Goal: Transaction & Acquisition: Purchase product/service

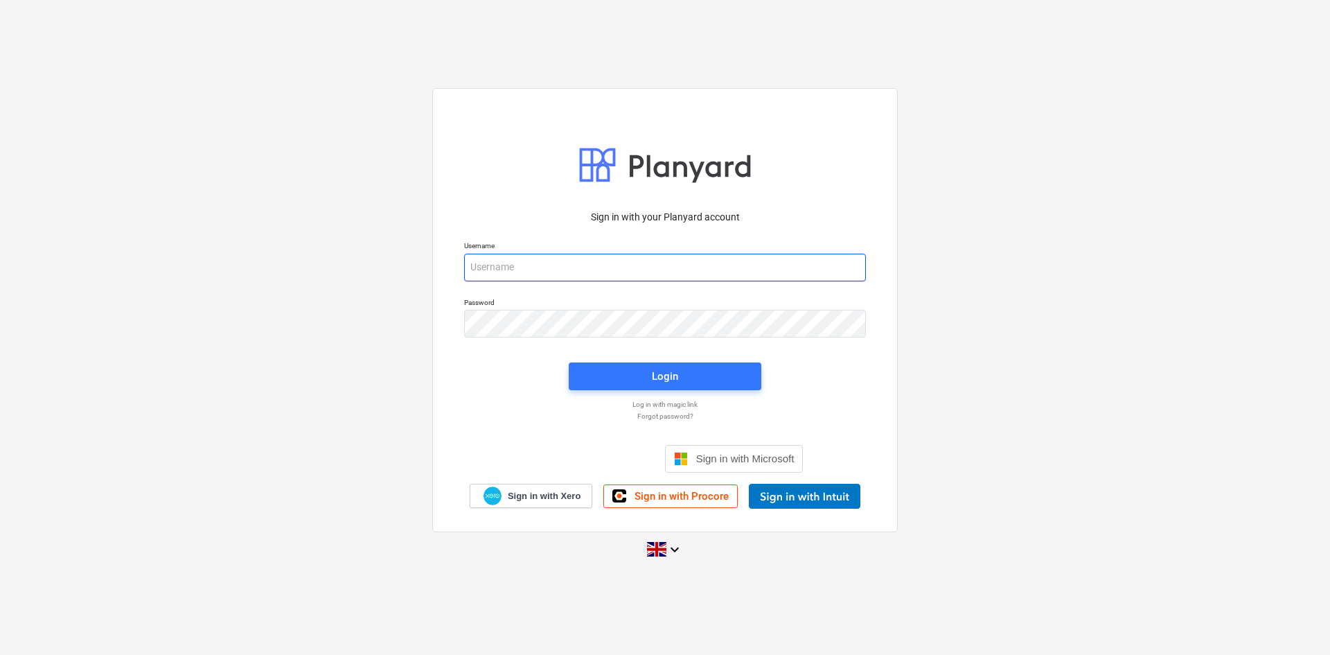
click at [631, 279] on input "email" at bounding box center [665, 268] width 402 height 28
type input "[PERSON_NAME][EMAIL_ADDRESS][PERSON_NAME][DOMAIN_NAME]"
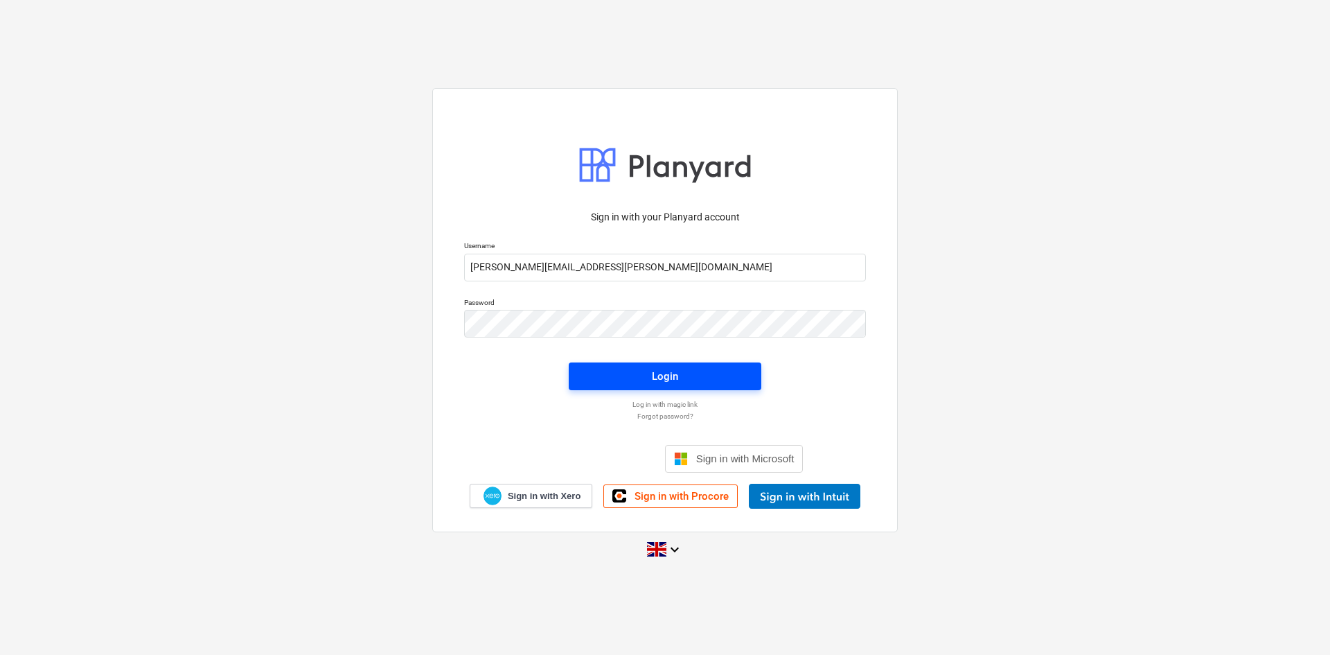
click at [664, 388] on button "Login" at bounding box center [665, 376] width 193 height 28
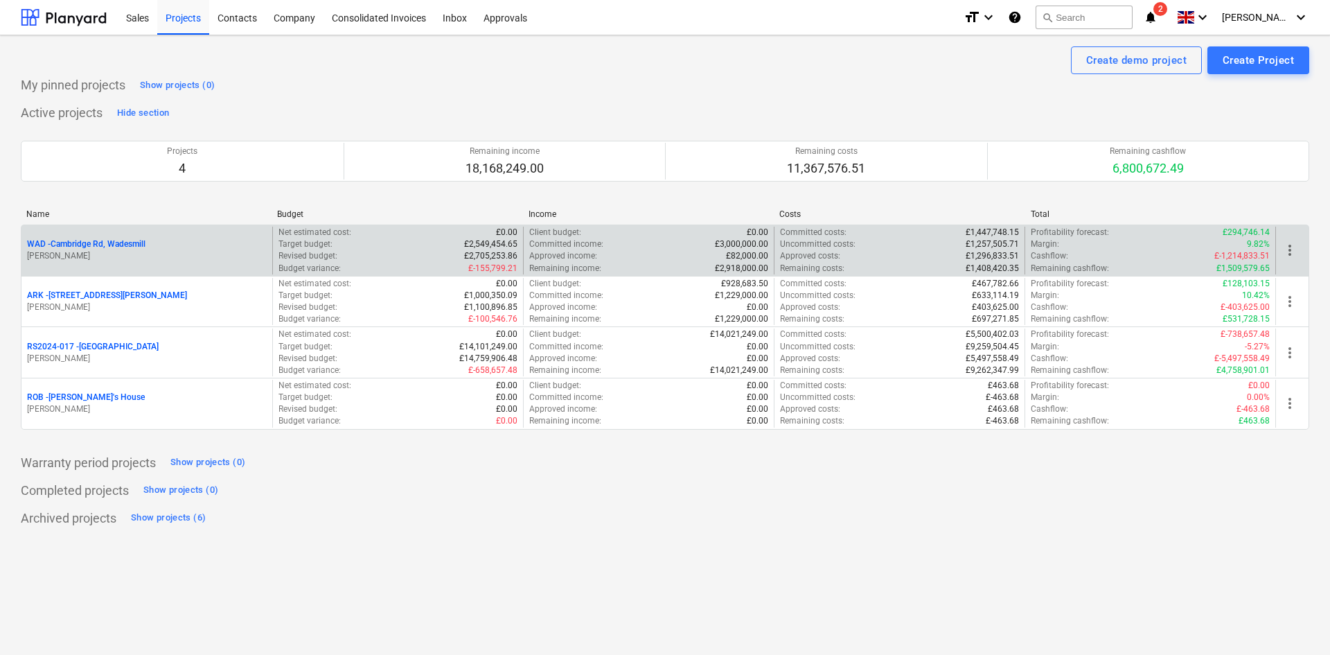
click at [103, 248] on p "WAD - Cambridge Rd, Wadesmill" at bounding box center [86, 244] width 118 height 12
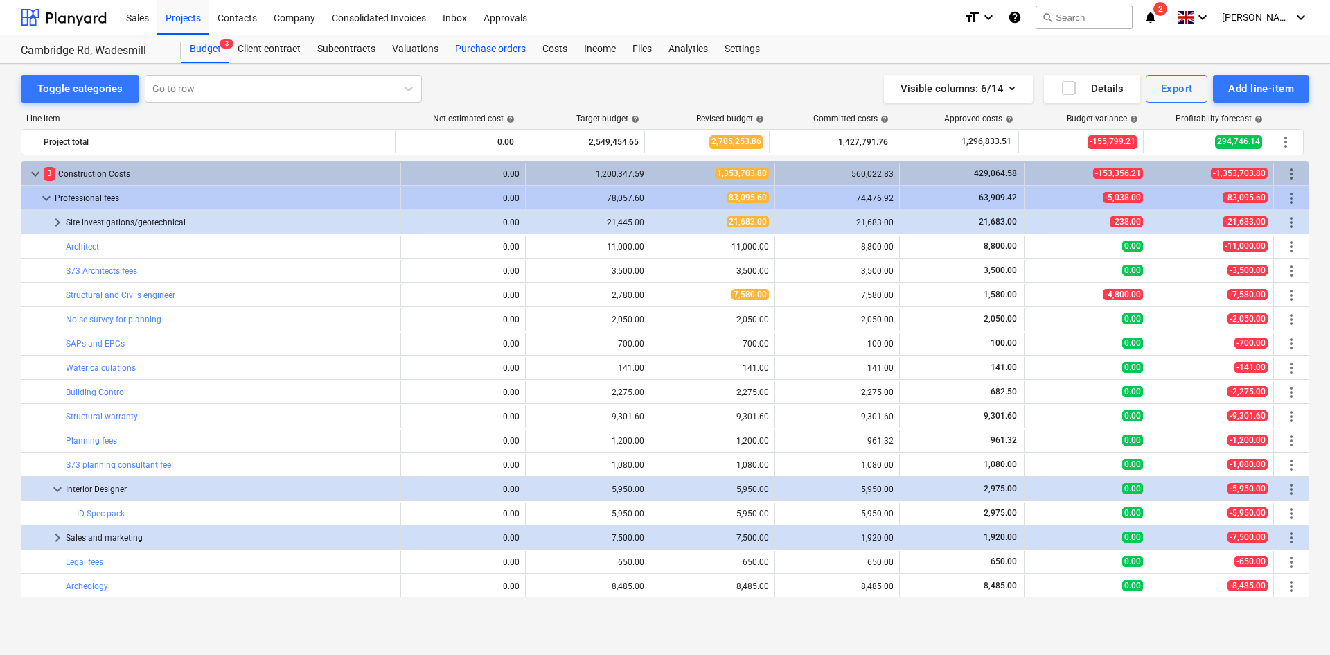
click at [476, 43] on div "Purchase orders" at bounding box center [490, 49] width 87 height 28
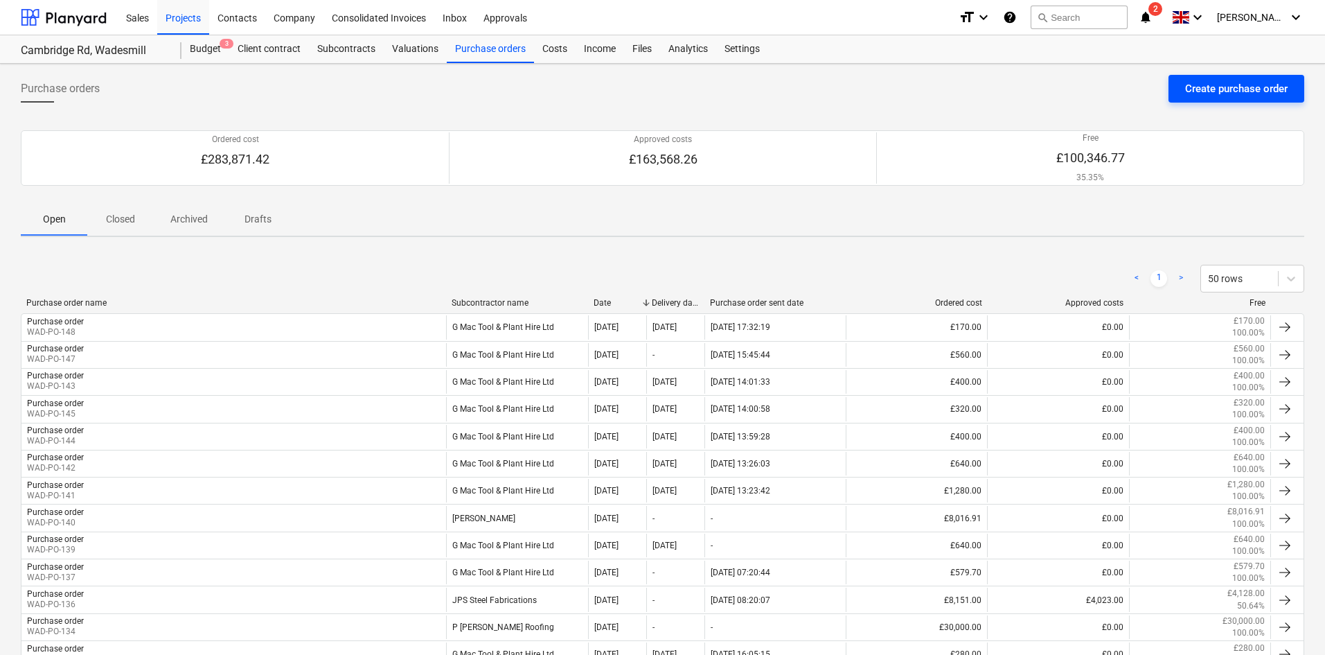
click at [1240, 89] on div "Create purchase order" at bounding box center [1237, 89] width 103 height 18
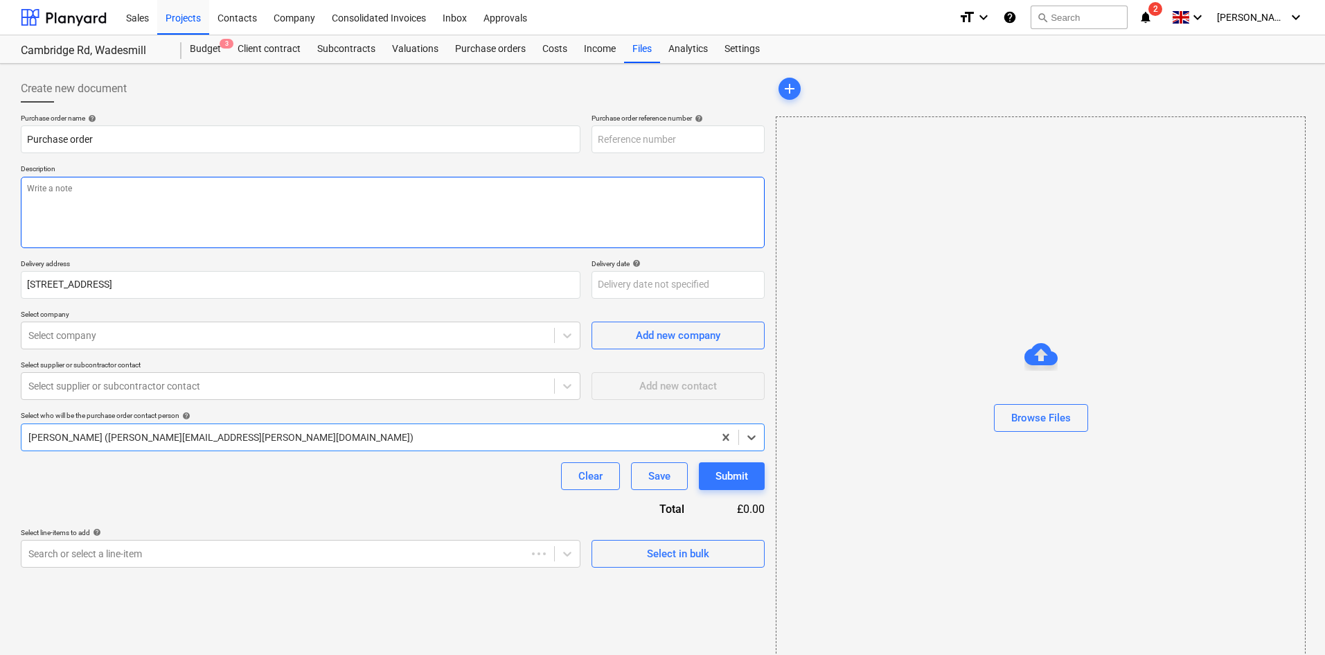
type textarea "x"
type input "WAD-PO-149"
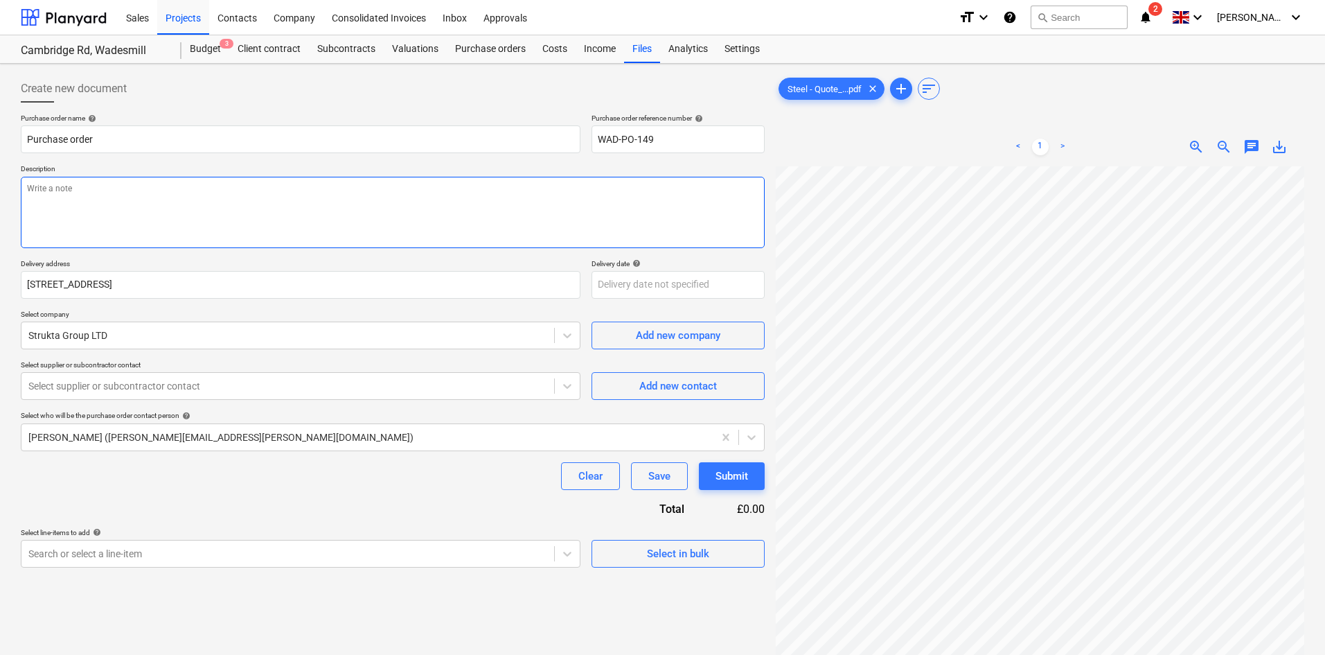
click at [317, 200] on textarea at bounding box center [393, 212] width 744 height 71
type textarea "x"
type textarea "K"
type textarea "x"
type textarea "Ke"
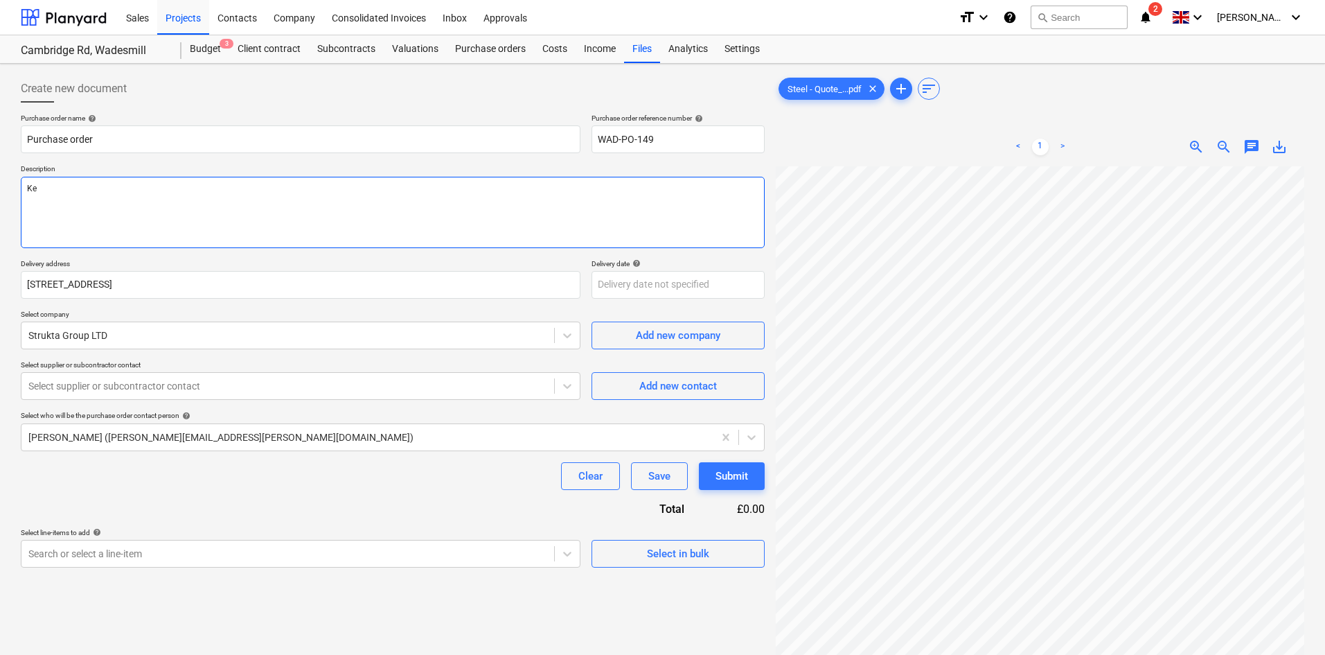
type textarea "x"
type textarea "Key"
type textarea "x"
type textarea "Keys"
type textarea "x"
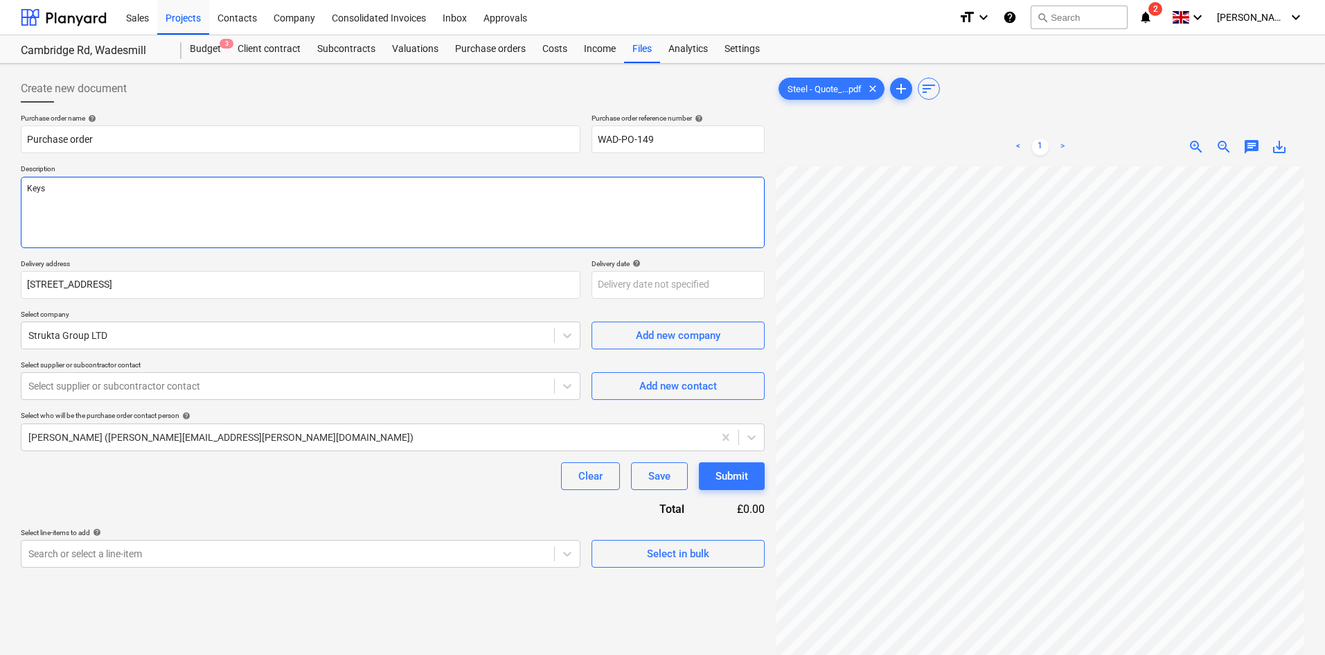
type textarea "Keyst"
type textarea "x"
type textarea "Keysto"
type textarea "x"
type textarea "Keystone"
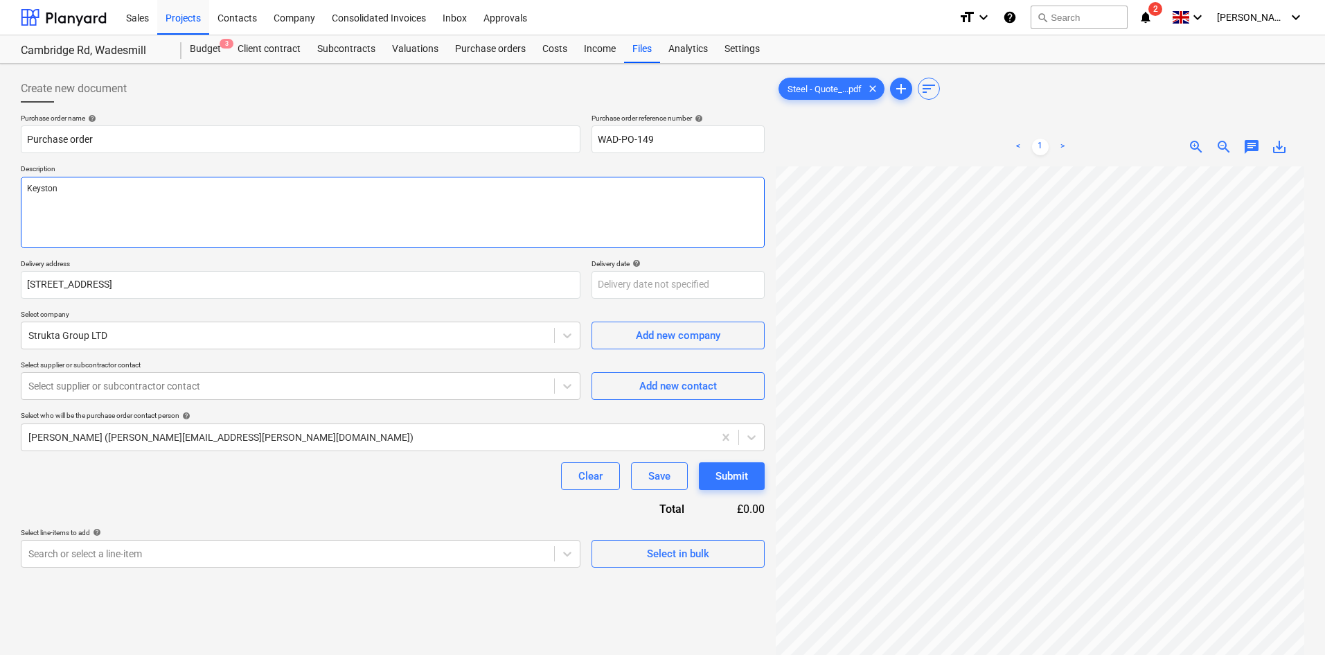
type textarea "x"
type textarea "Keystone"
type textarea "x"
type textarea "Keystone L"
type textarea "x"
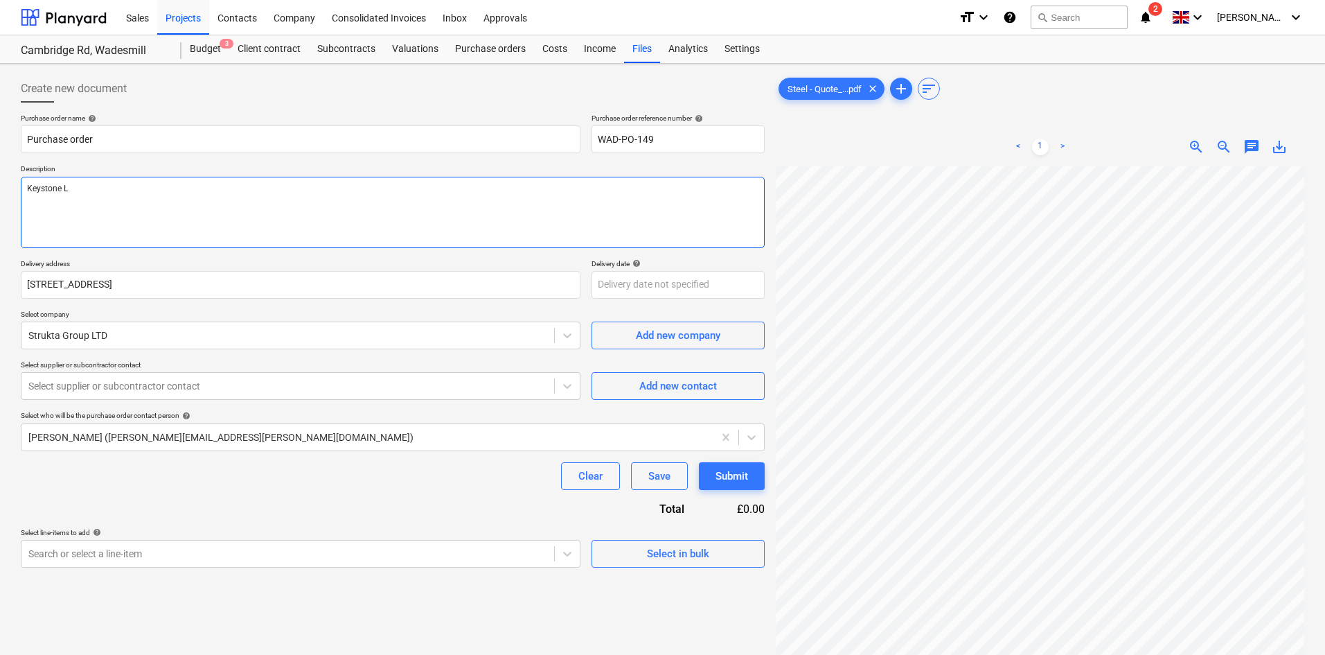
type textarea "Keystone L:"
type textarea "x"
type textarea "Keystone L:in"
type textarea "x"
type textarea "Keystone L:inm"
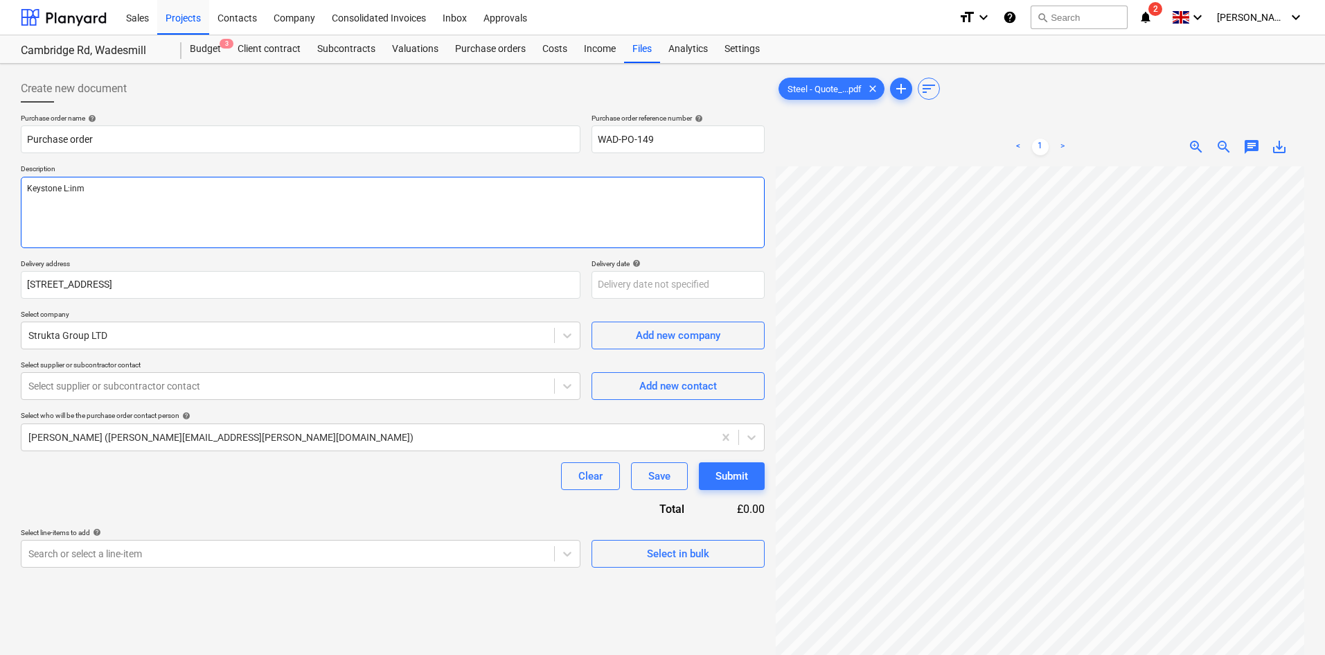
type textarea "x"
type textarea "Keystone L:inmt"
type textarea "x"
type textarea "Keystone L:inmte"
type textarea "x"
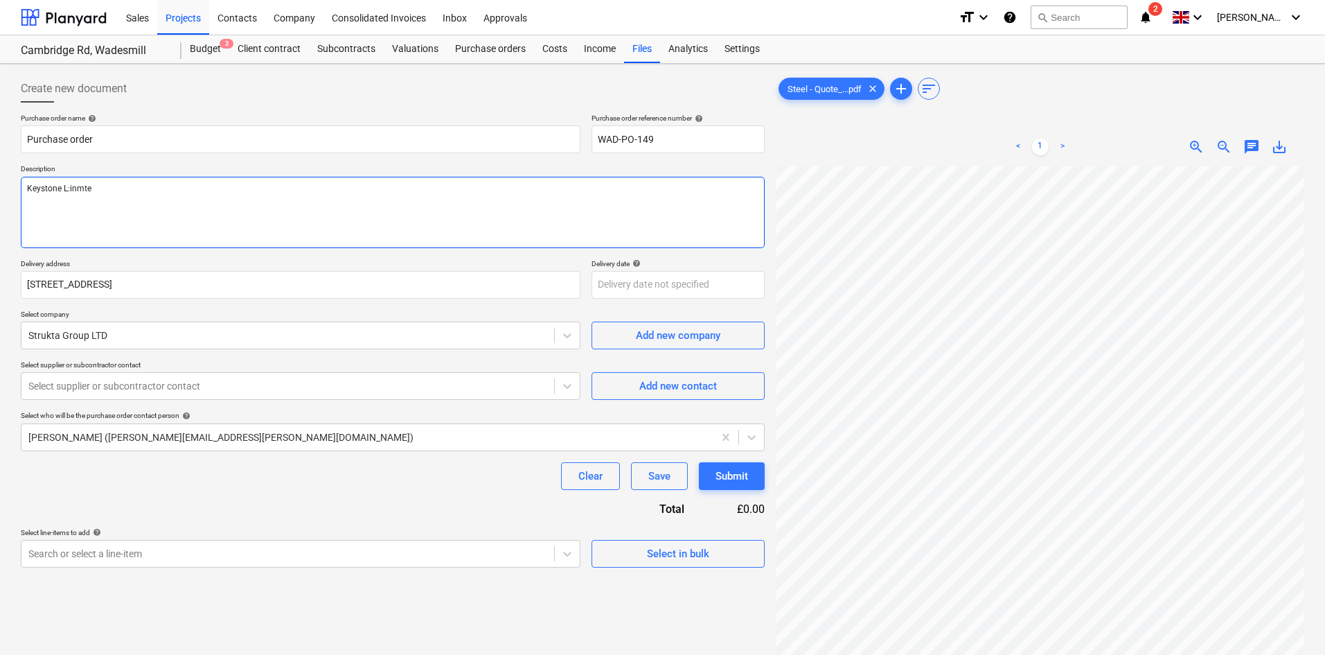
type textarea "Keystone L:inmt"
type textarea "x"
type textarea "Keystone L:inm"
type textarea "x"
type textarea "Keystone L:in"
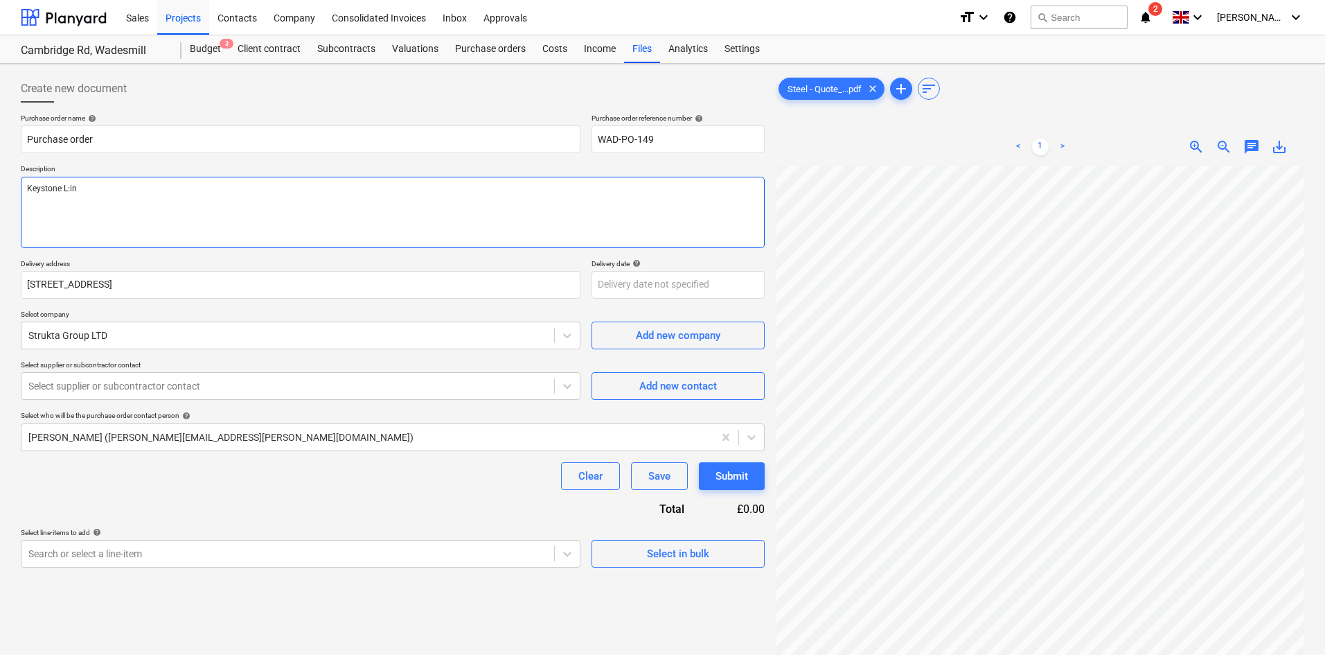
type textarea "x"
type textarea "Keystone L:i"
type textarea "x"
type textarea "Keystone L:"
type textarea "x"
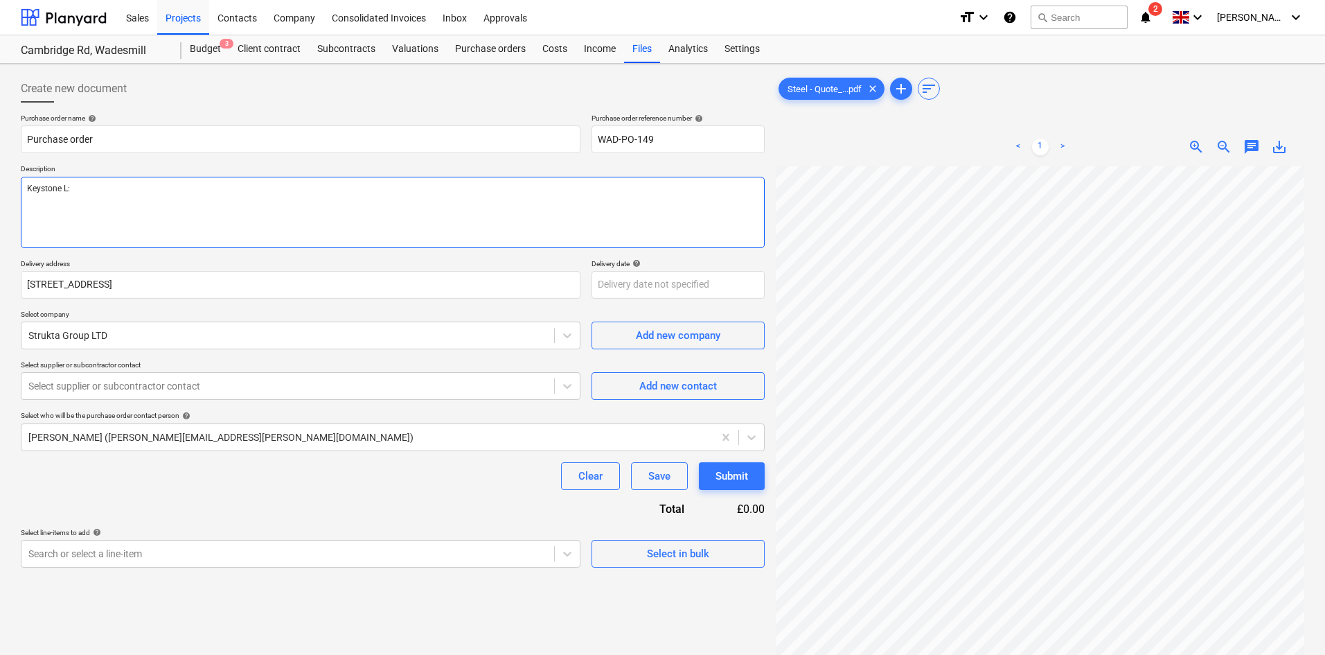
type textarea "Keystone L"
type textarea "x"
type textarea "Keystone Li"
type textarea "x"
type textarea "Keystone Lin"
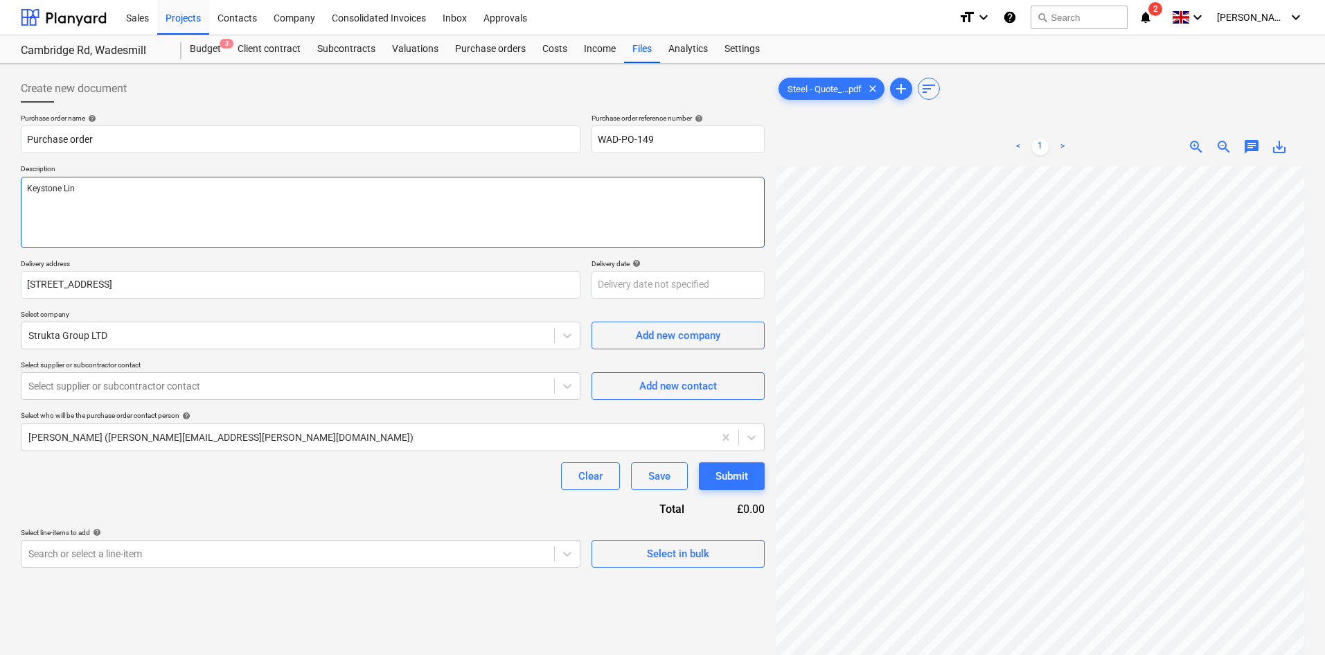
type textarea "x"
type textarea "Keystone Lint"
type textarea "x"
type textarea "Keystone Linte"
type textarea "x"
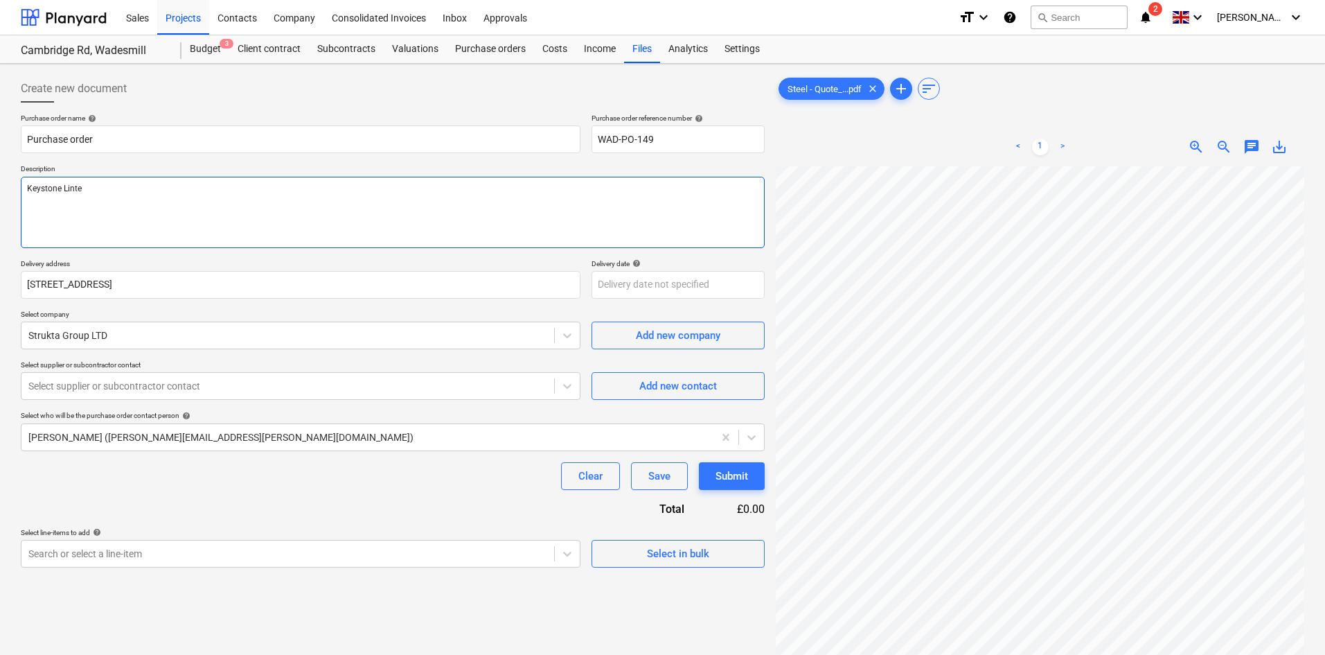
type textarea "Keystone Lintel"
type textarea "x"
type textarea "Keystone Lintel"
type textarea "x"
type textarea "Keystone Lintel"
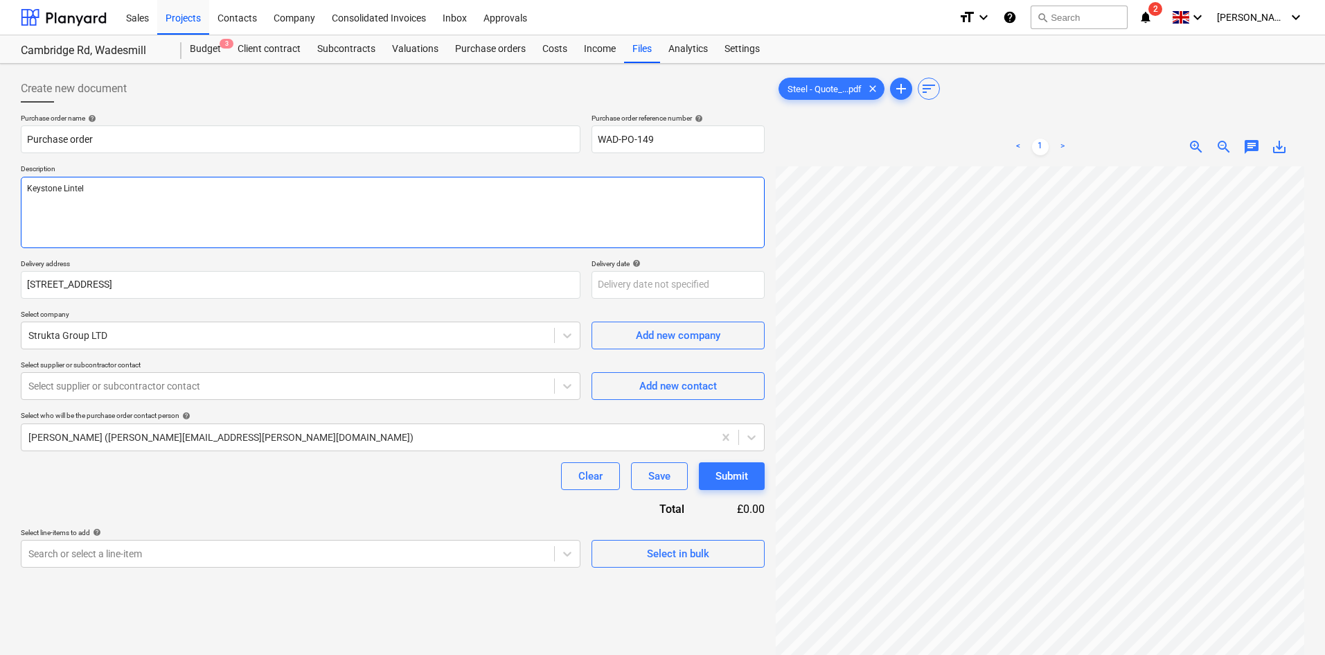
type textarea "x"
type textarea "Keystone Lintels"
type textarea "x"
type textarea "Keystone Lintels"
type textarea "x"
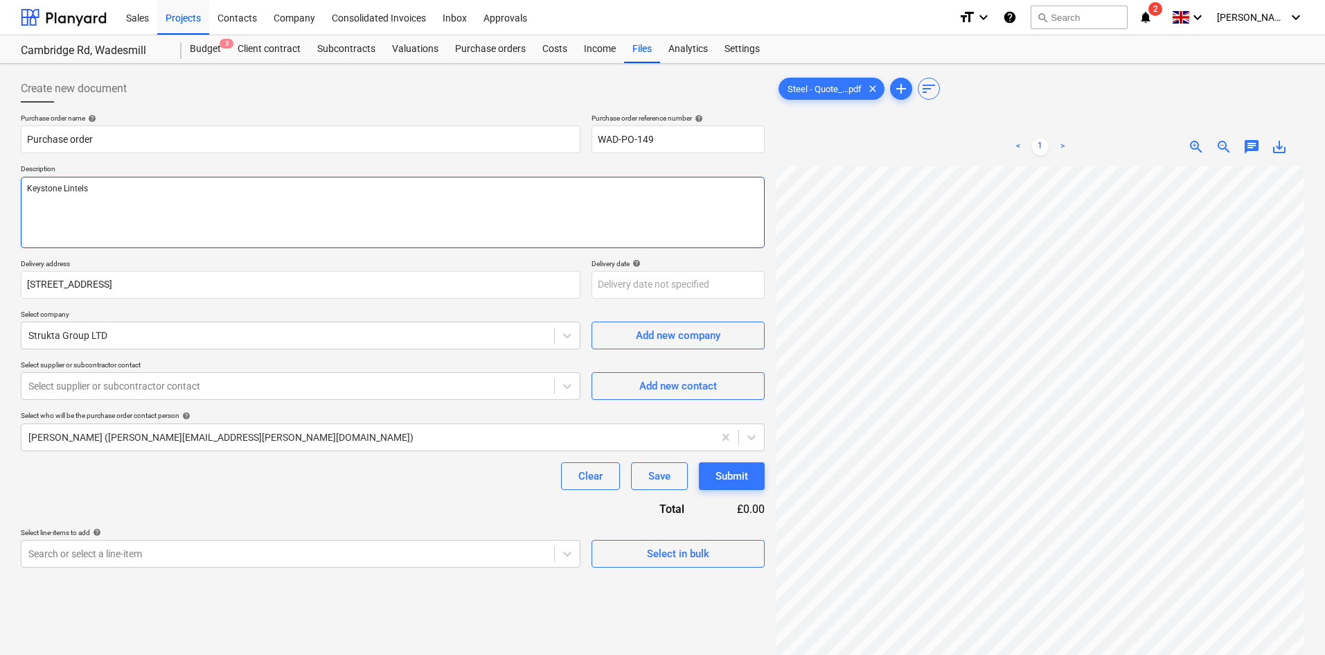
type textarea "Keystone Lintels a"
type textarea "x"
type textarea "Keystone Lintels as"
type textarea "x"
type textarea "Keystone Lintels as p"
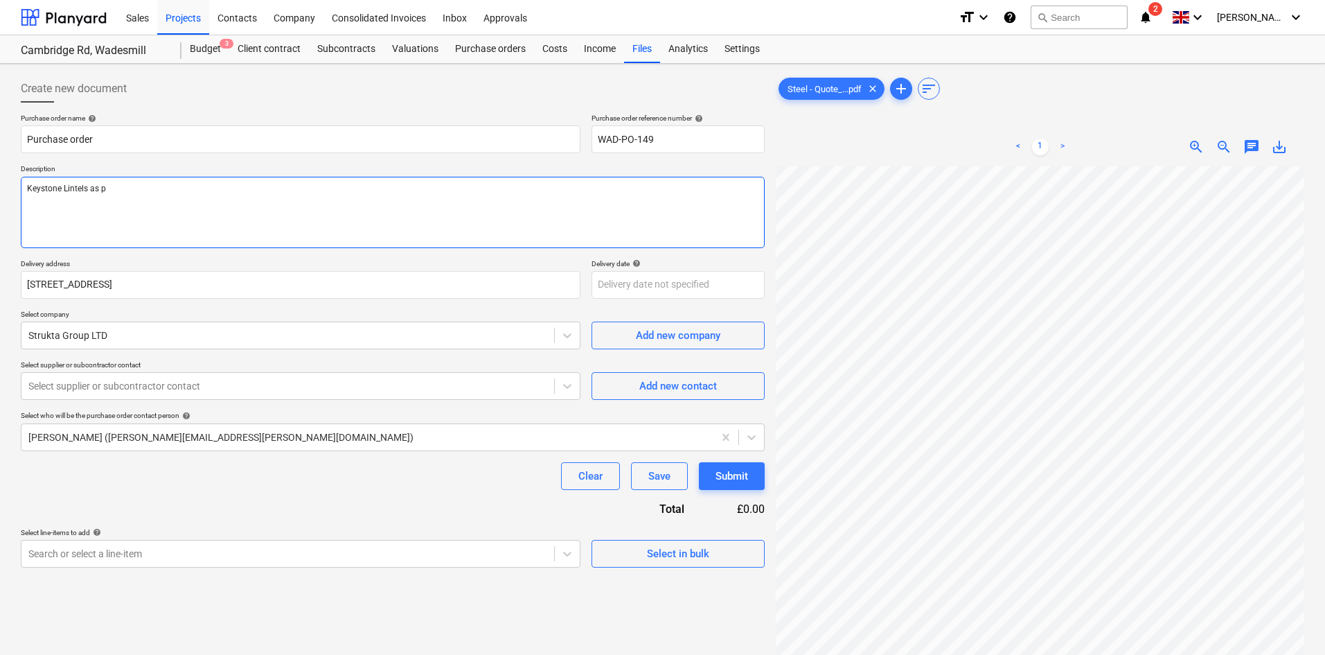
type textarea "x"
type textarea "Keystone Lintels as pe"
type textarea "x"
type textarea "Keystone Lintels as per"
type textarea "x"
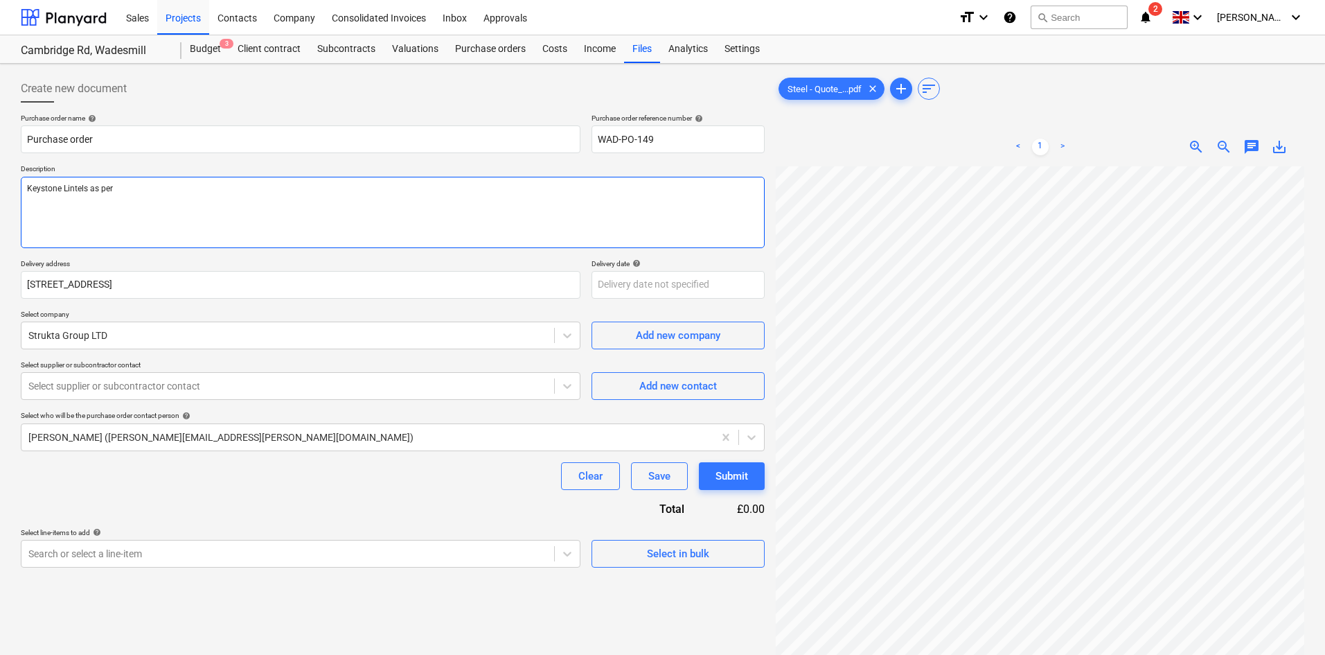
type textarea "Keystone Lintels as per"
type textarea "x"
type textarea "Keystone Lintels as per s"
type textarea "x"
type textarea "Keystone Lintels as per sc"
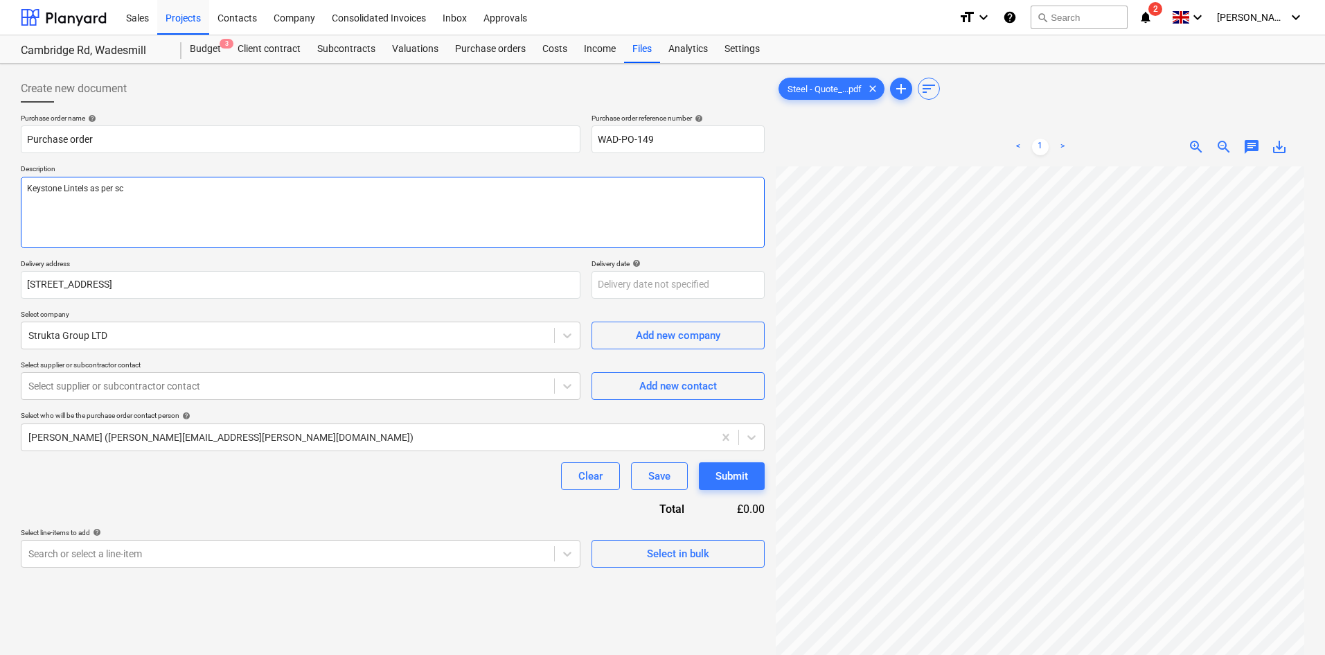
type textarea "x"
type textarea "Keystone Lintels as per sche"
type textarea "x"
type textarea "Keystone Lintels as per sched"
type textarea "x"
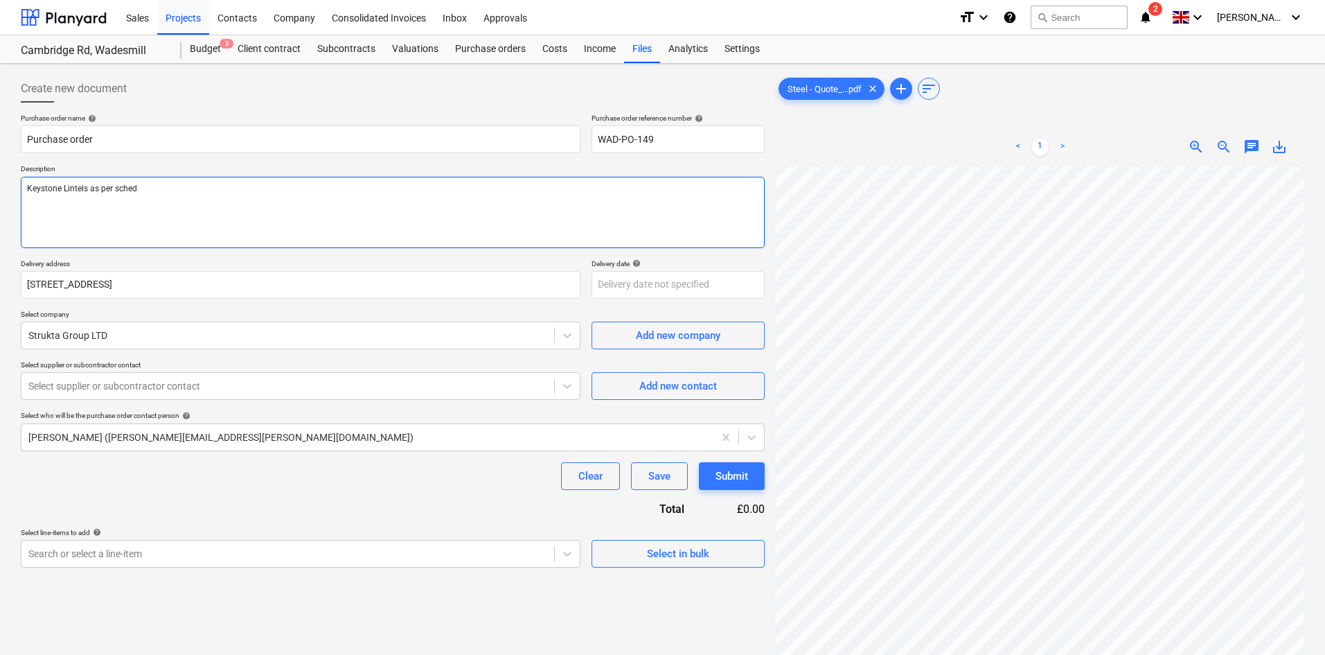
type textarea "Keystone Lintels as per schedu"
type textarea "x"
type textarea "Keystone Lintels as per schedule"
type textarea "x"
type textarea "Keystone Lintels as per schedule"
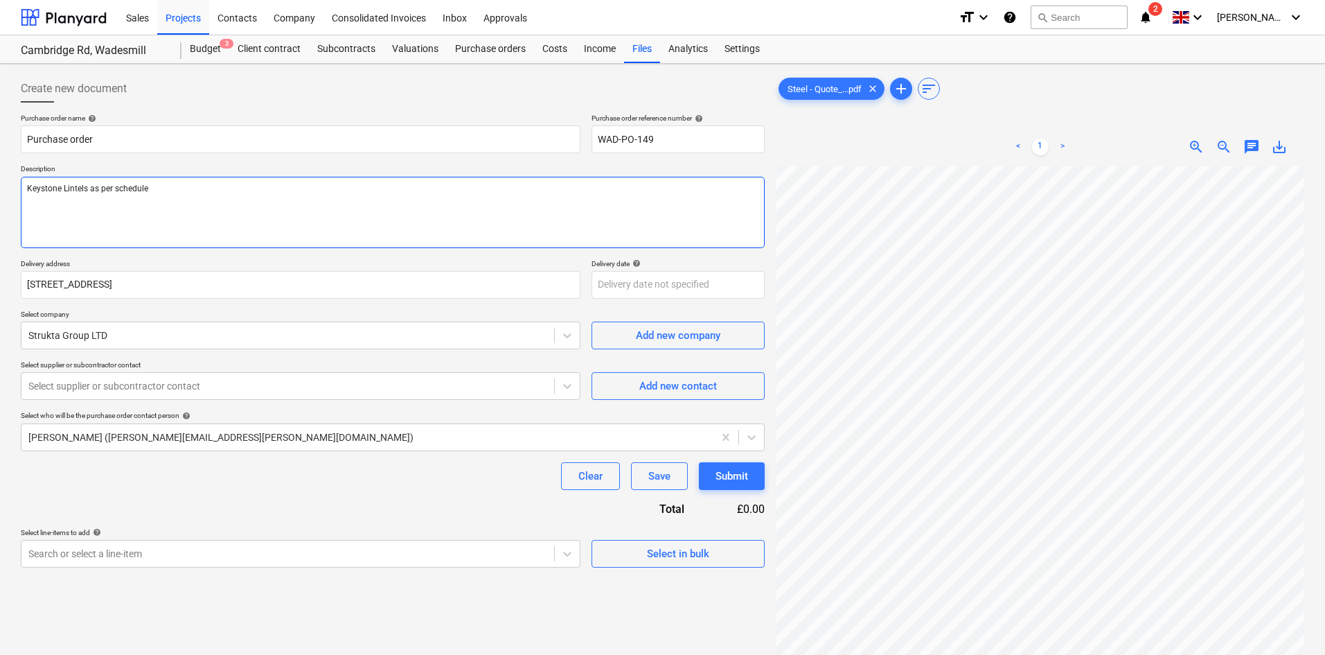
type textarea "x"
type textarea "Keystone Lintels as per schedule n"
type textarea "x"
type textarea "Keystone Lintels as per schedule nu"
type textarea "x"
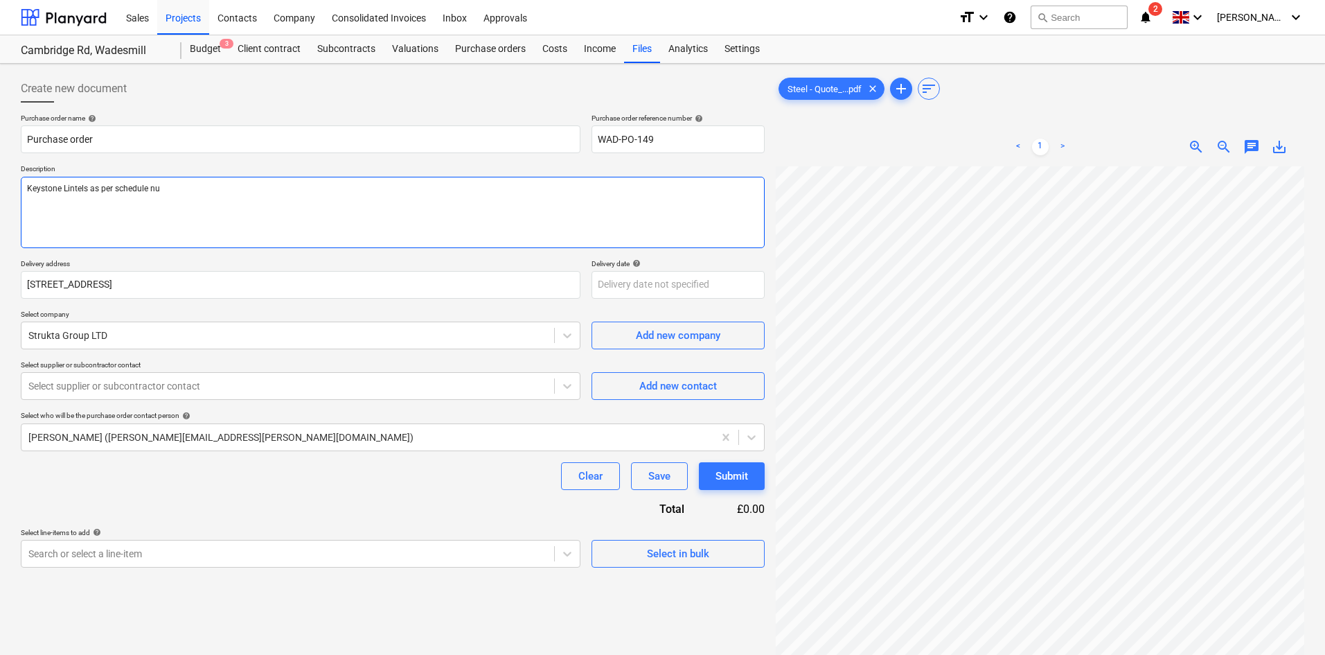
type textarea "Keystone Lintels as per schedule num"
type textarea "x"
type textarea "Keystone Lintels as per schedule numb"
type textarea "x"
type textarea "Keystone Lintels as per schedule numbe"
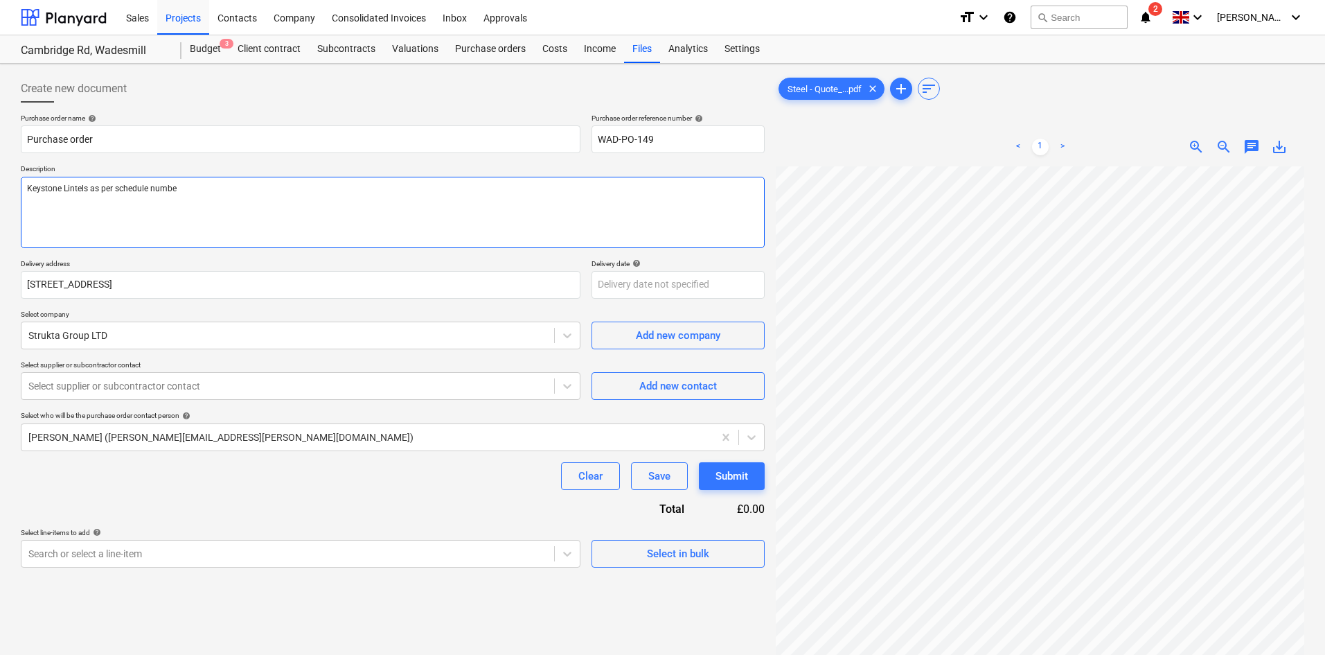
type textarea "x"
type textarea "Keystone Lintels as per schedule number"
type textarea "x"
type textarea "Keystone Lintels as per schedule number"
click at [276, 182] on textarea "Keystone Lintels as per schedule number" at bounding box center [393, 212] width 744 height 71
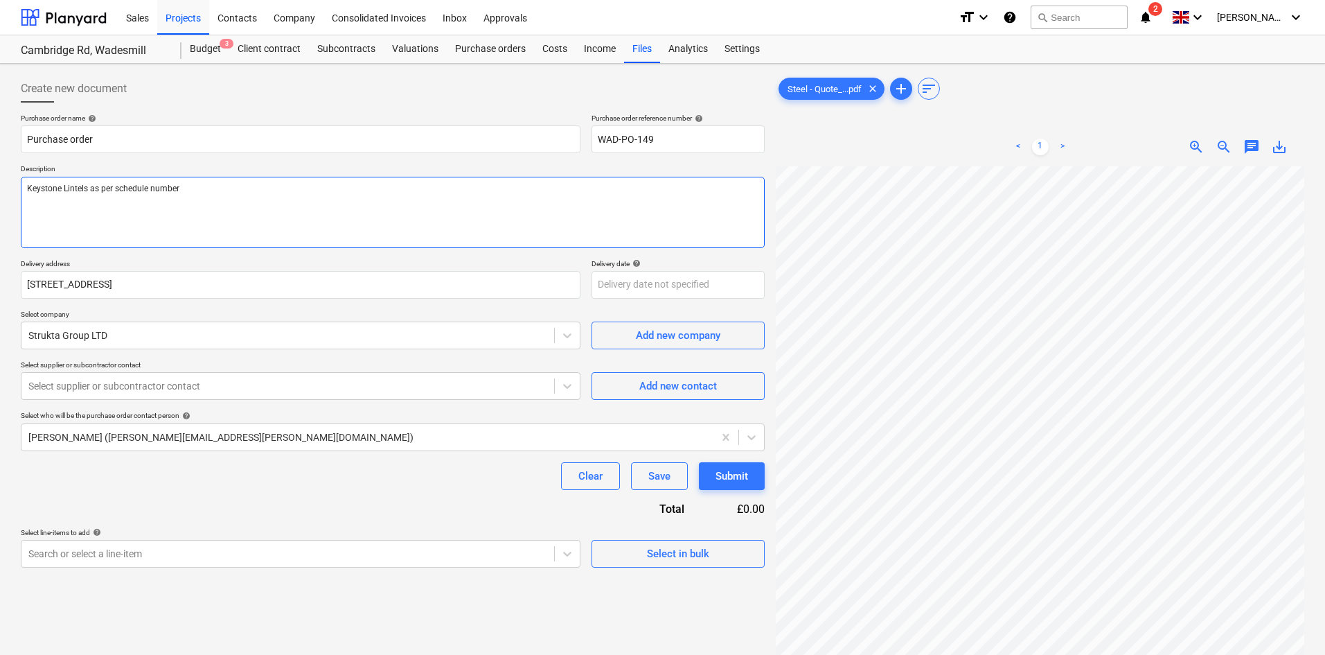
paste textarea "r 272538-001 rev B"
type textarea "x"
type textarea "Keystone Lintels as per schedule number r 272538-001 rev B"
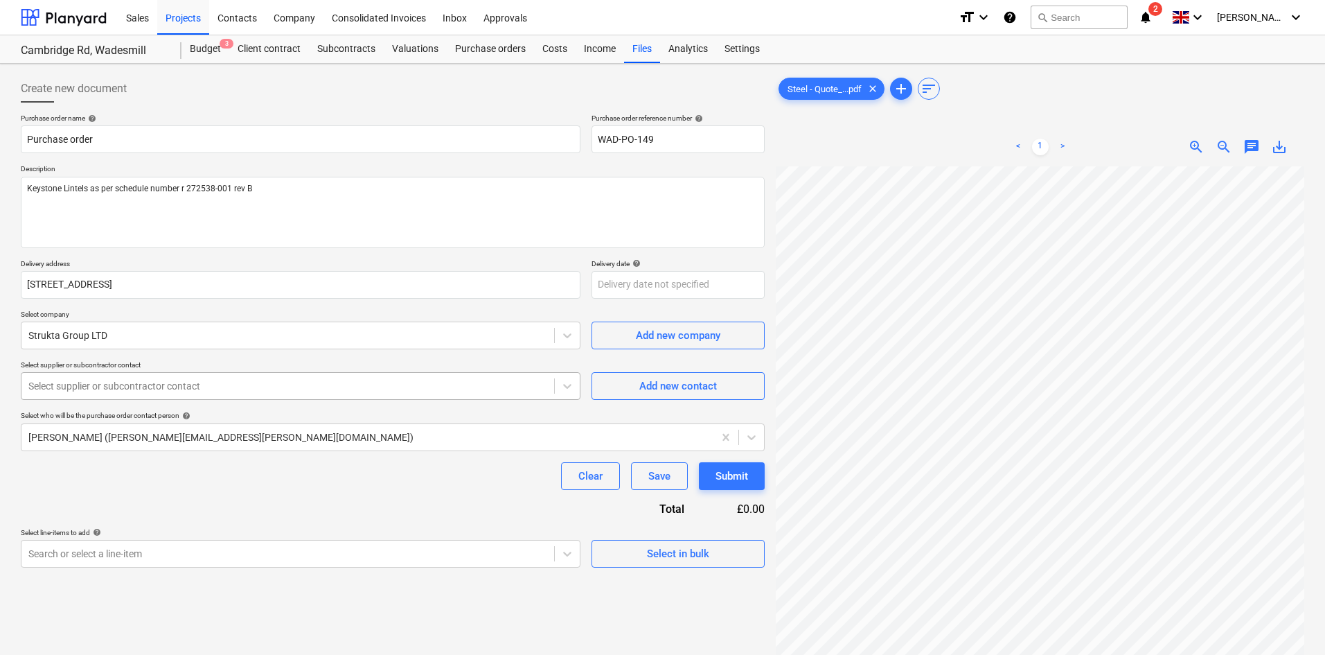
click at [196, 377] on div "Select supplier or subcontractor contact" at bounding box center [287, 385] width 533 height 19
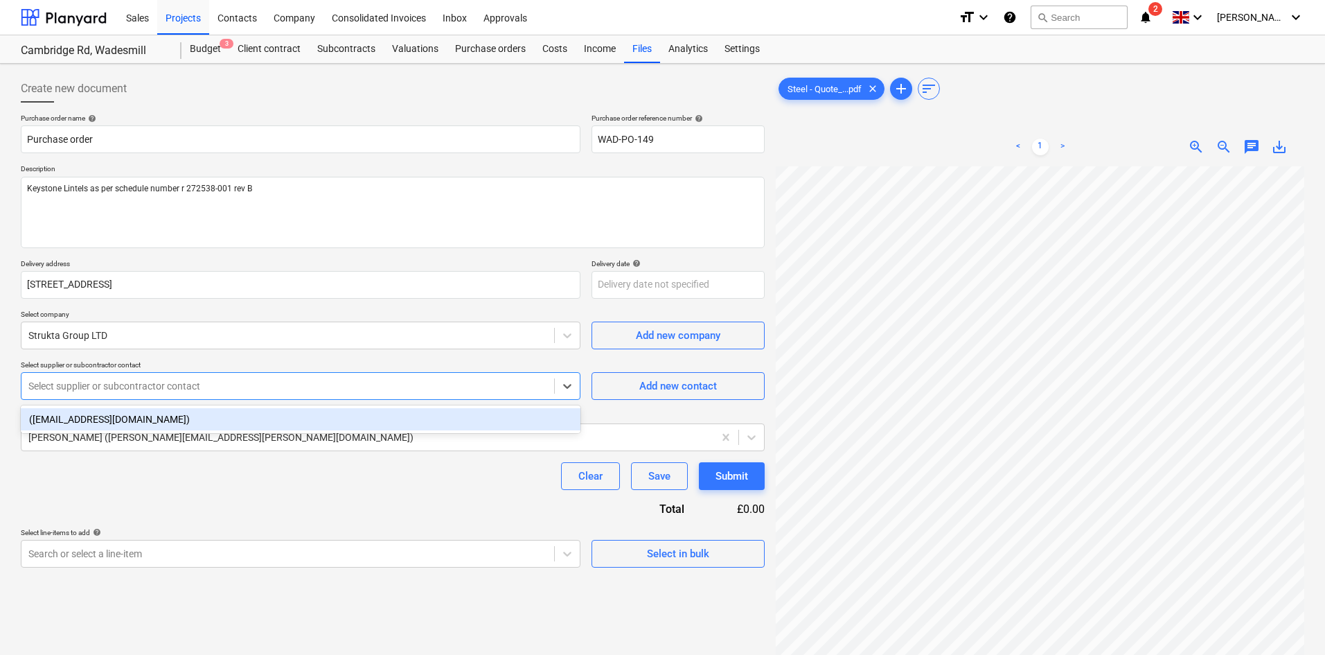
click at [196, 377] on div "Select supplier or subcontractor contact" at bounding box center [287, 385] width 533 height 19
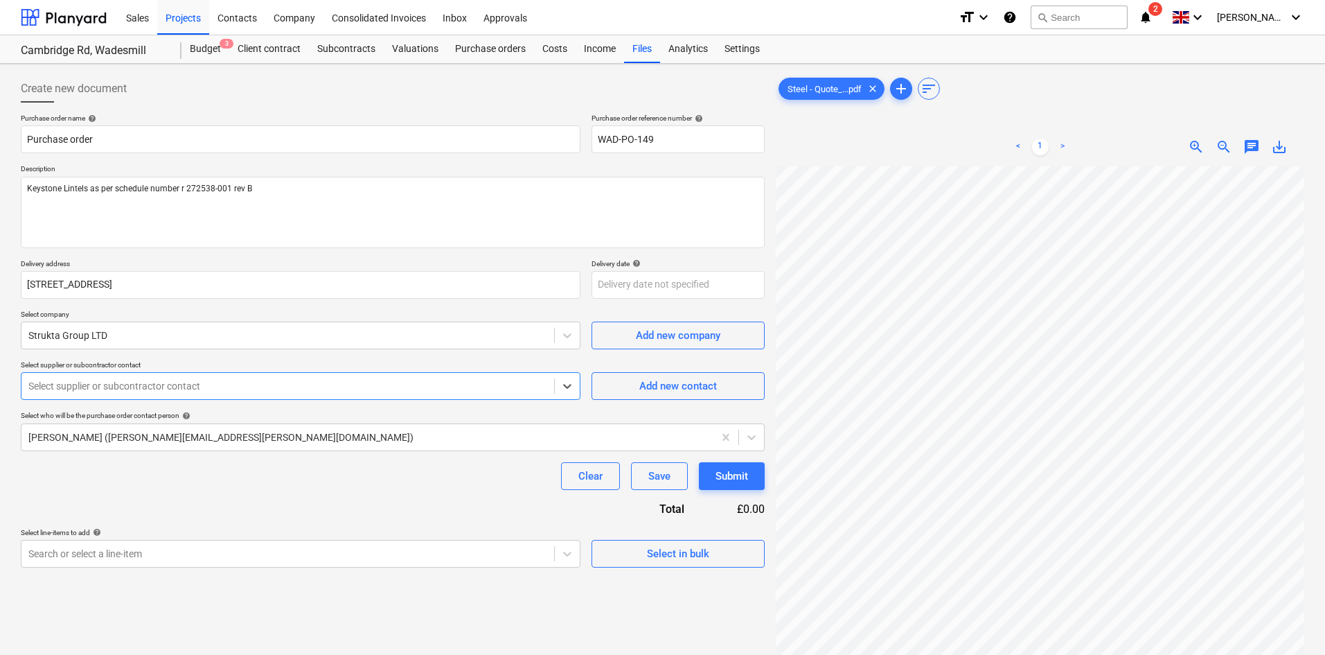
click at [261, 387] on div at bounding box center [287, 386] width 519 height 14
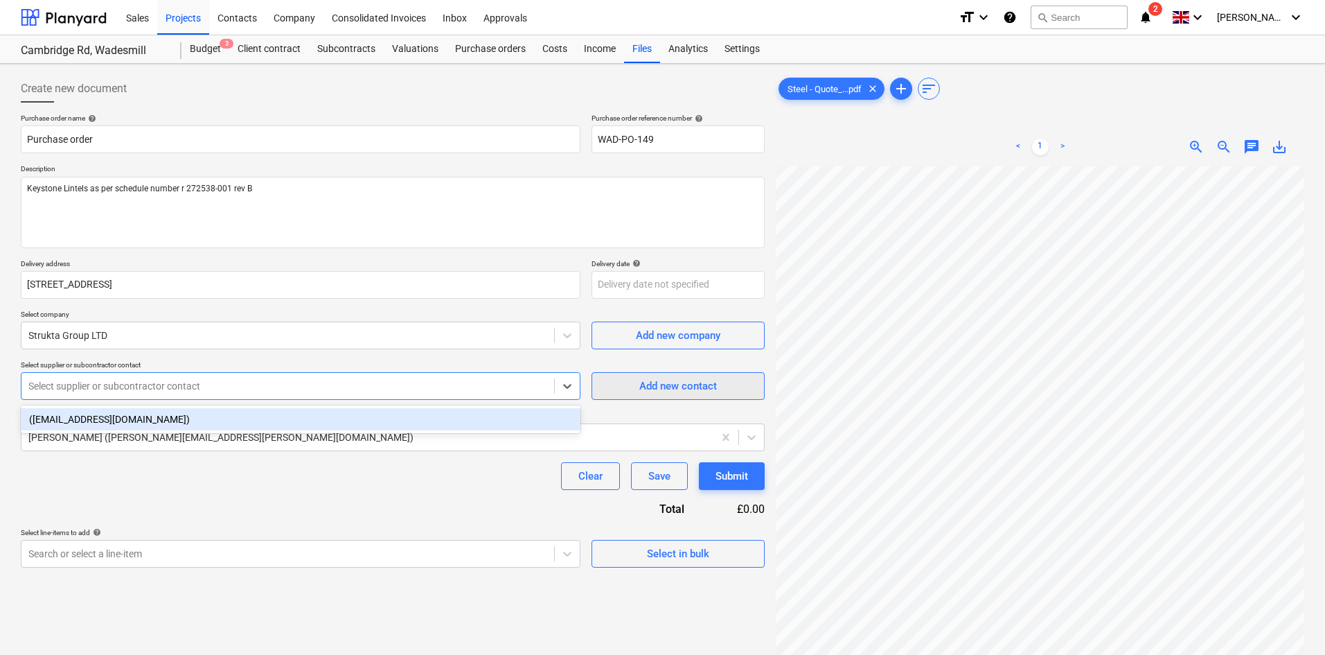
click at [653, 382] on div "Add new contact" at bounding box center [679, 386] width 78 height 18
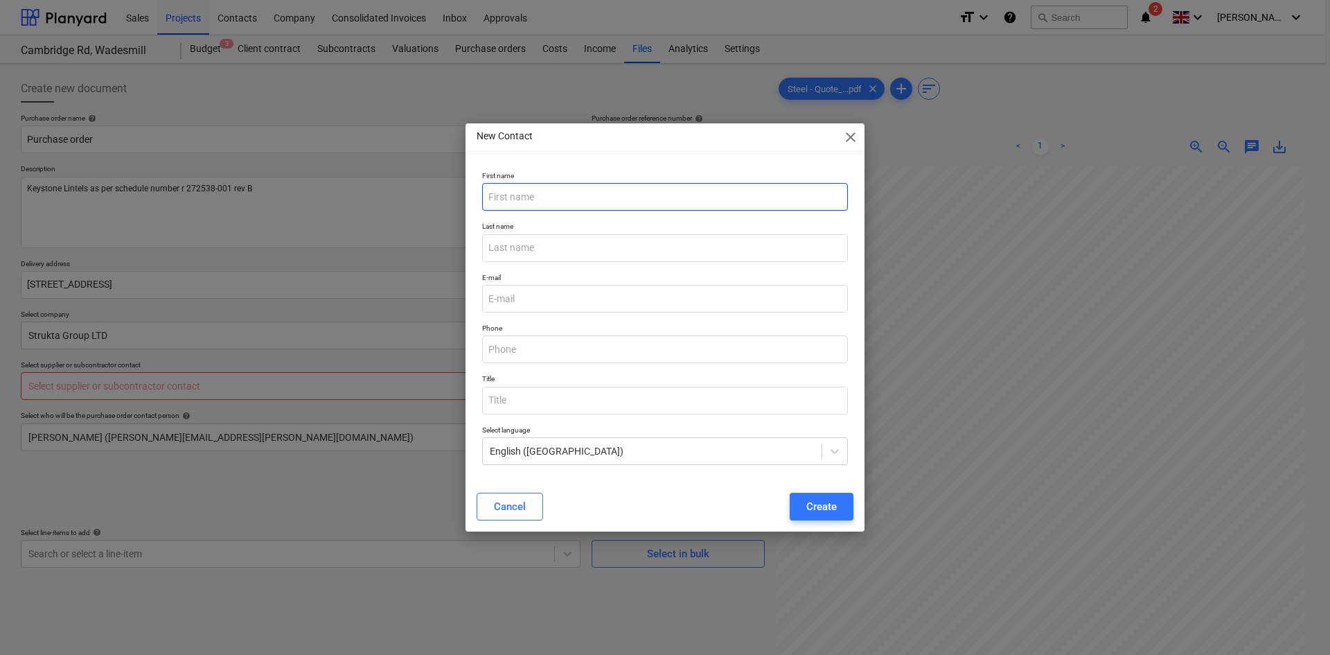
click at [570, 200] on input "text" at bounding box center [665, 197] width 366 height 28
click at [612, 200] on input "text" at bounding box center [665, 197] width 366 height 28
type textarea "x"
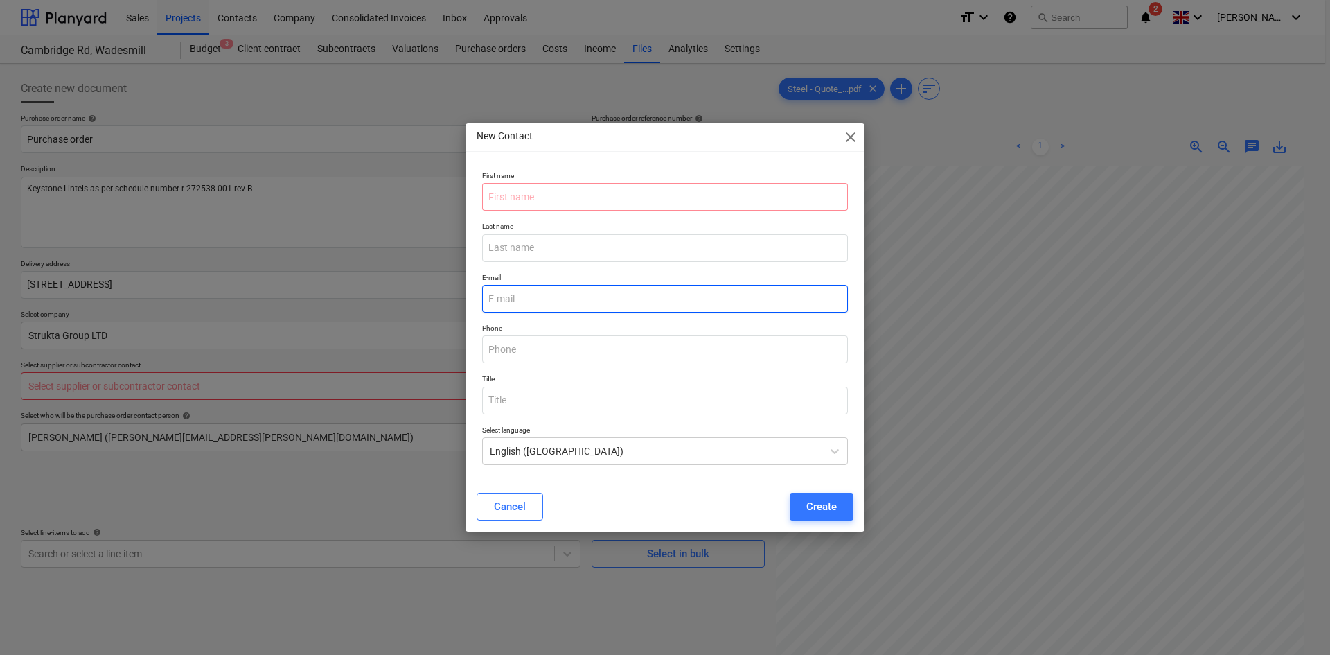
click at [494, 296] on input "email" at bounding box center [665, 299] width 366 height 28
paste input "[PERSON_NAME][EMAIL_ADDRESS][DOMAIN_NAME]"
type input "[PERSON_NAME][EMAIL_ADDRESS][DOMAIN_NAME]"
click at [538, 179] on p "First name" at bounding box center [665, 177] width 366 height 12
click at [544, 205] on input "text" at bounding box center [665, 197] width 366 height 28
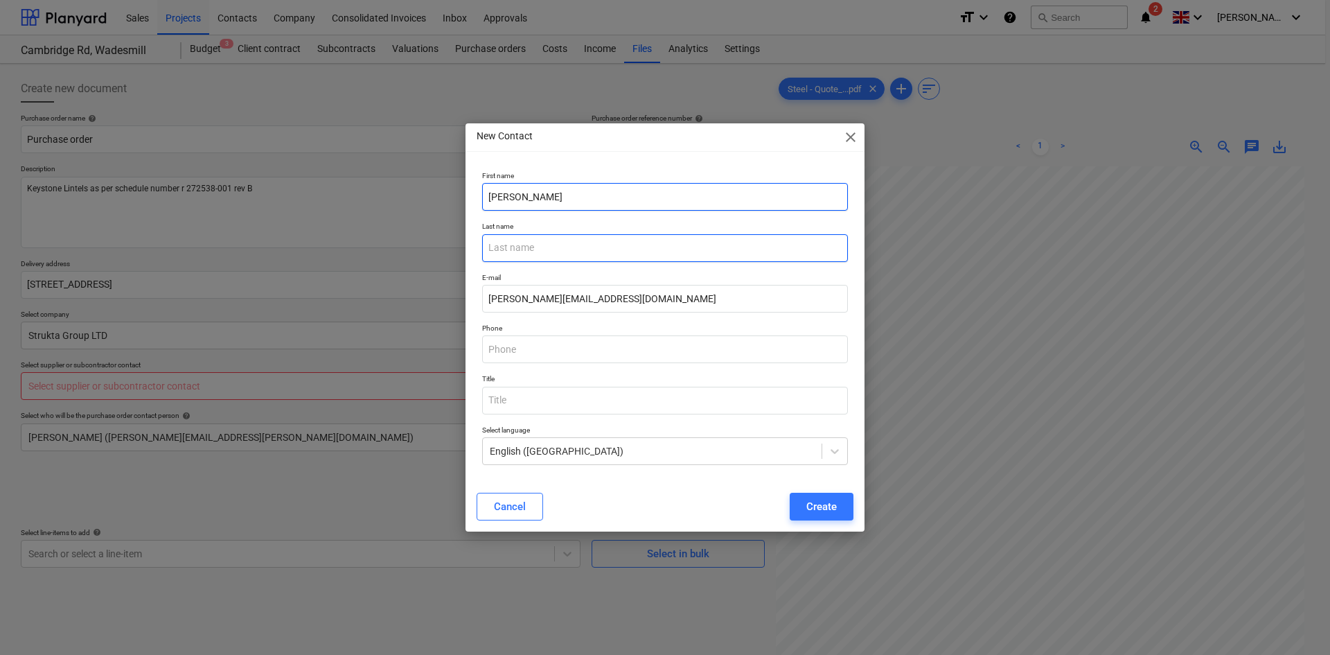
type input "[PERSON_NAME]"
click at [576, 252] on input "text" at bounding box center [665, 248] width 366 height 28
type input "Miles"
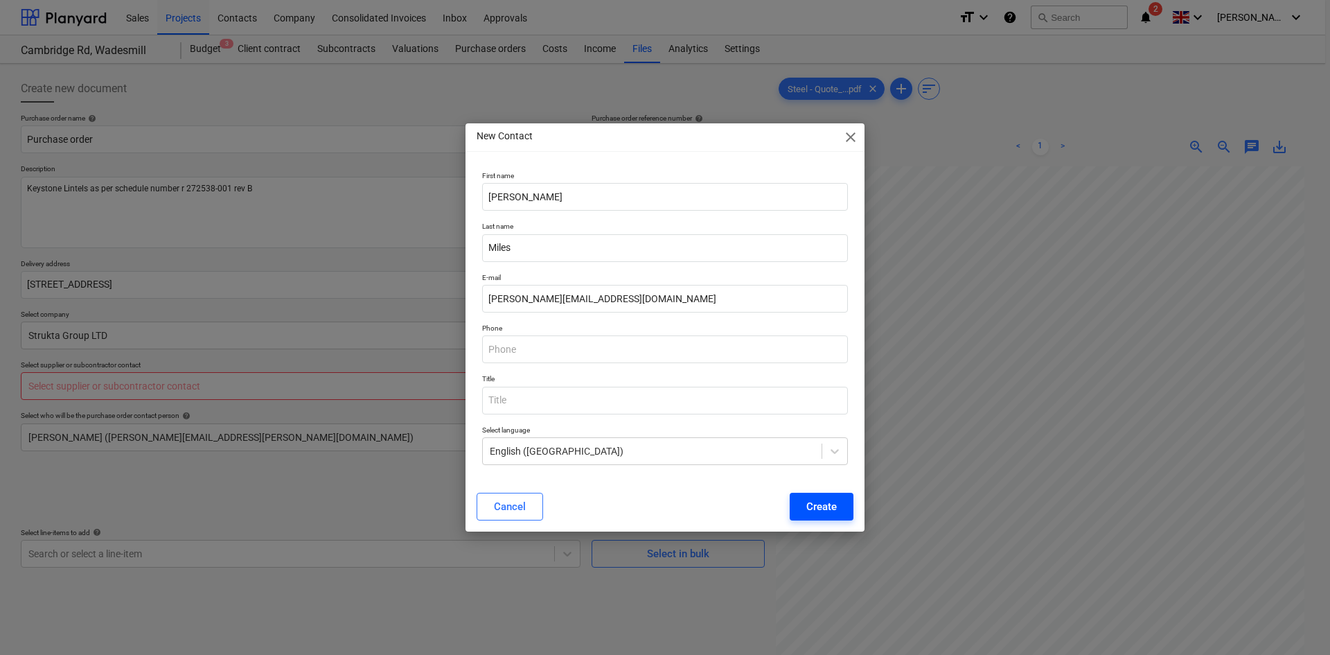
click at [798, 500] on button "Create" at bounding box center [822, 507] width 64 height 28
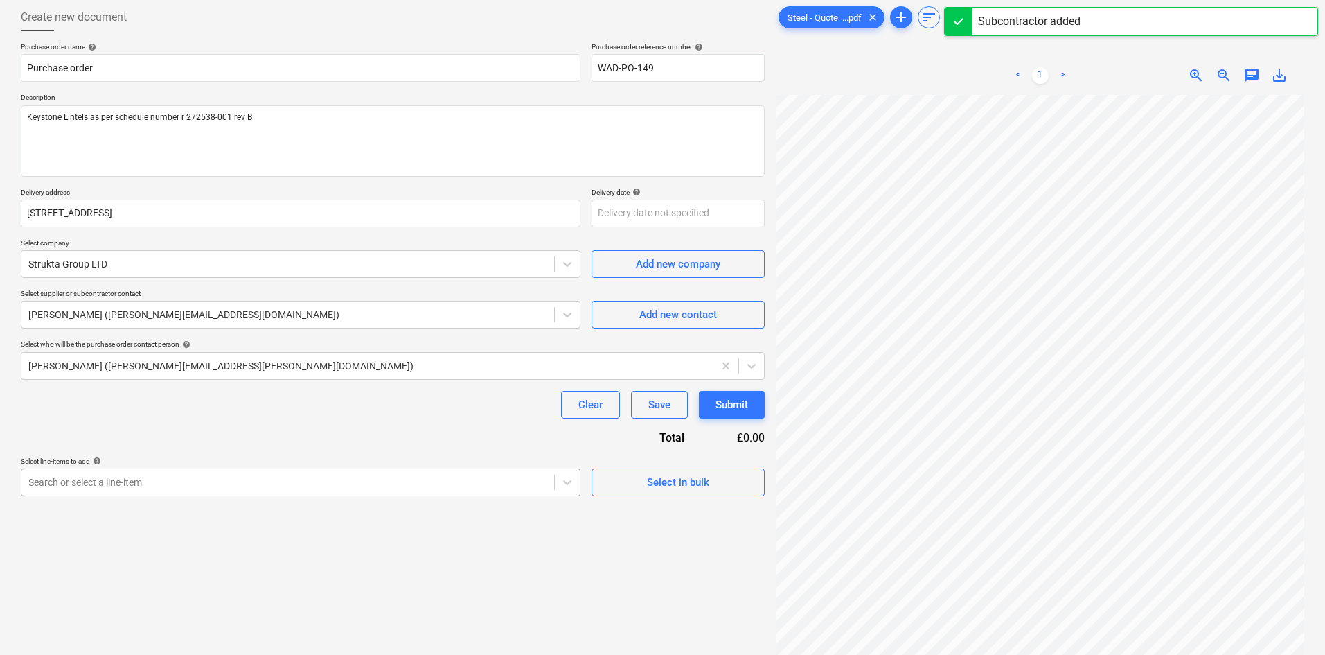
scroll to position [139, 0]
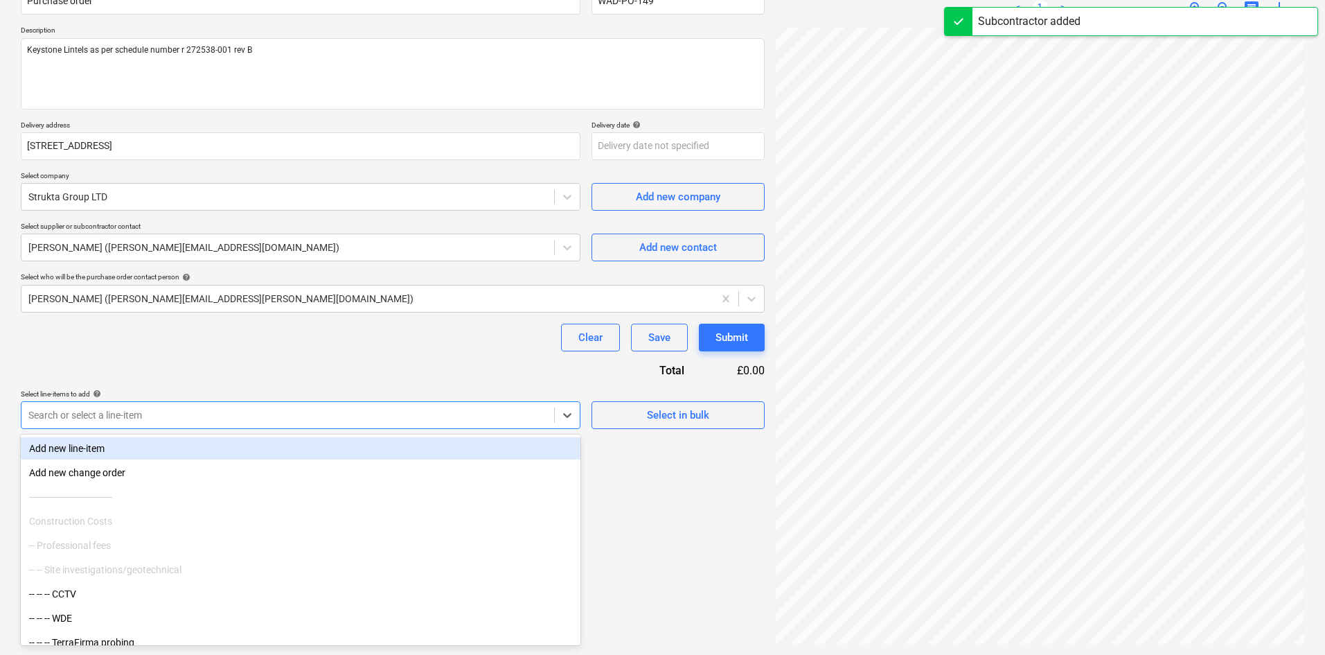
click at [425, 414] on div at bounding box center [287, 415] width 519 height 14
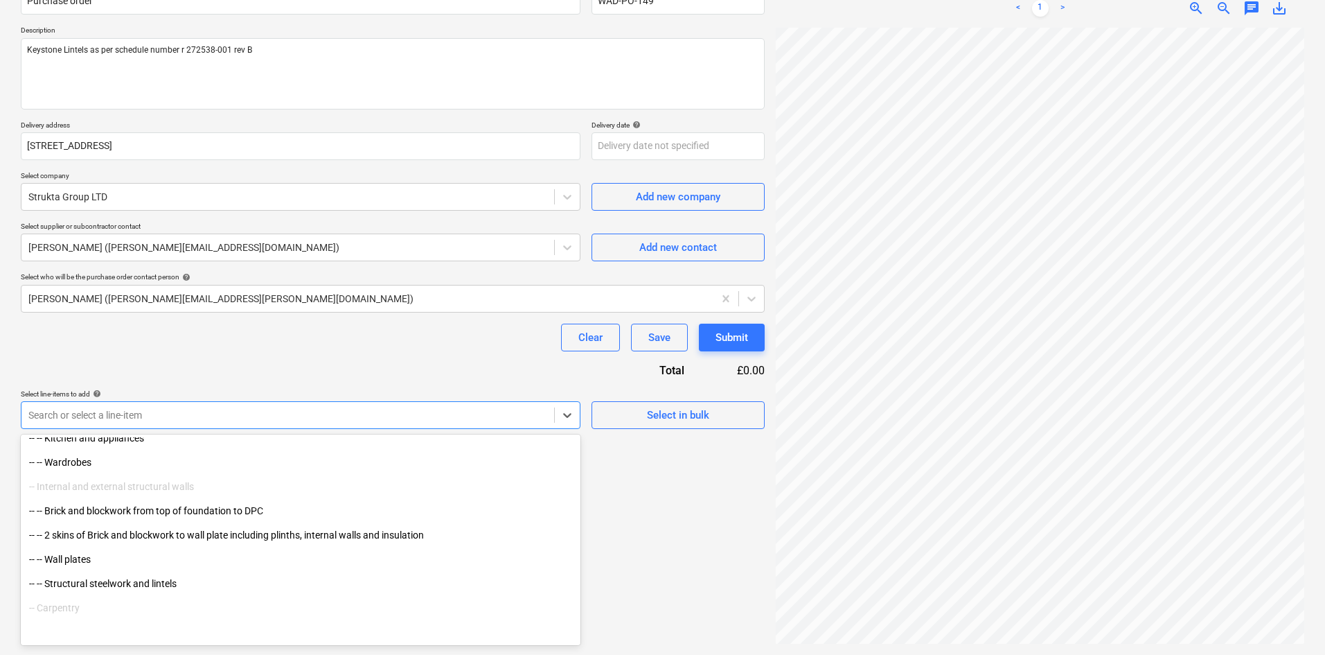
scroll to position [2356, 0]
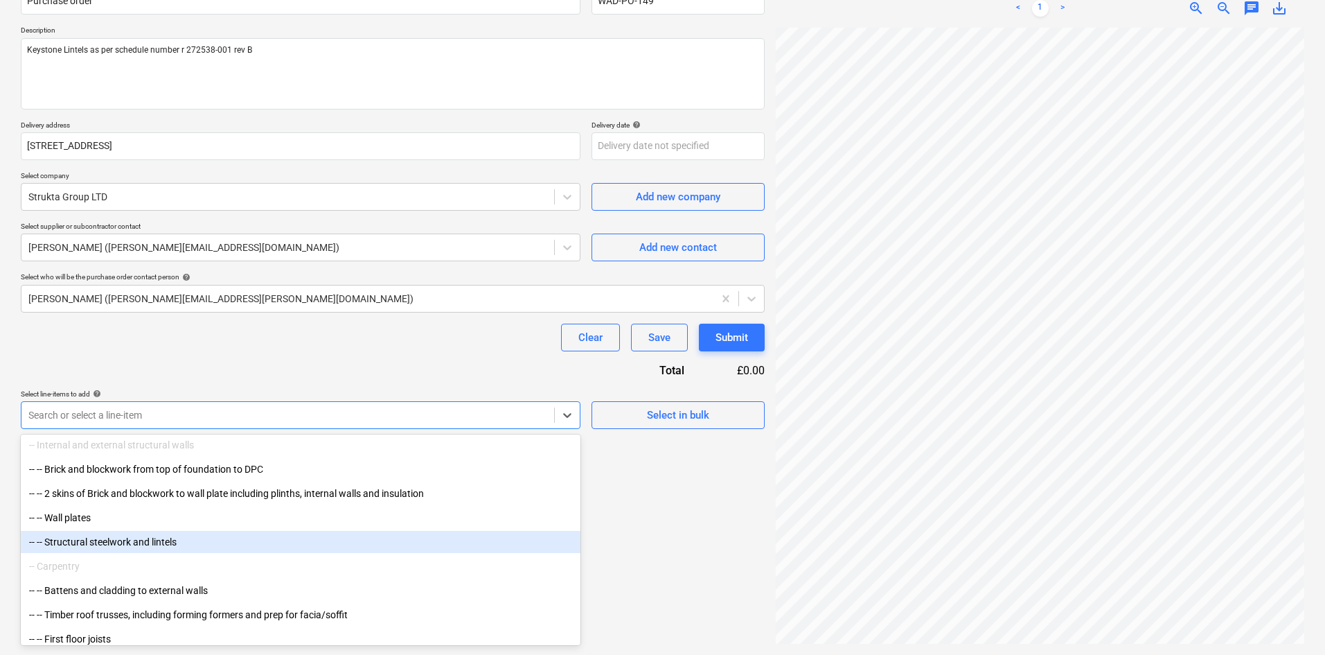
click at [171, 540] on div "-- -- Structural steelwork and lintels" at bounding box center [301, 542] width 560 height 22
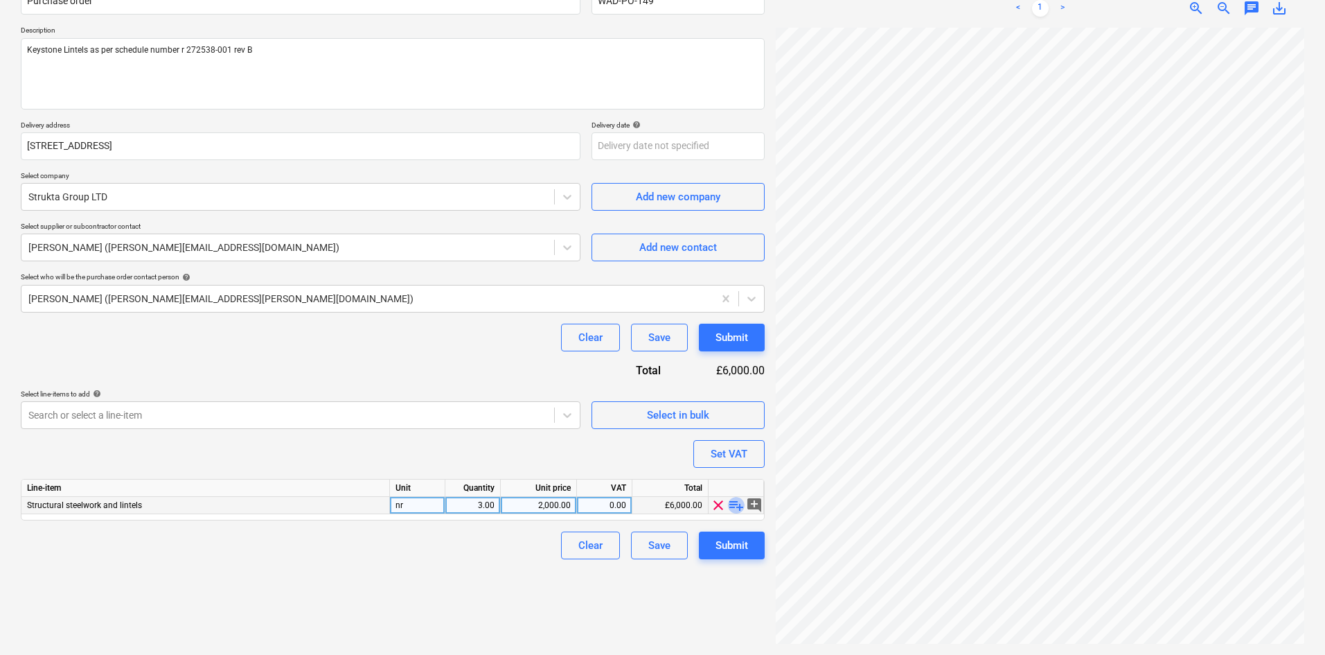
click at [733, 509] on span "playlist_add" at bounding box center [736, 505] width 17 height 17
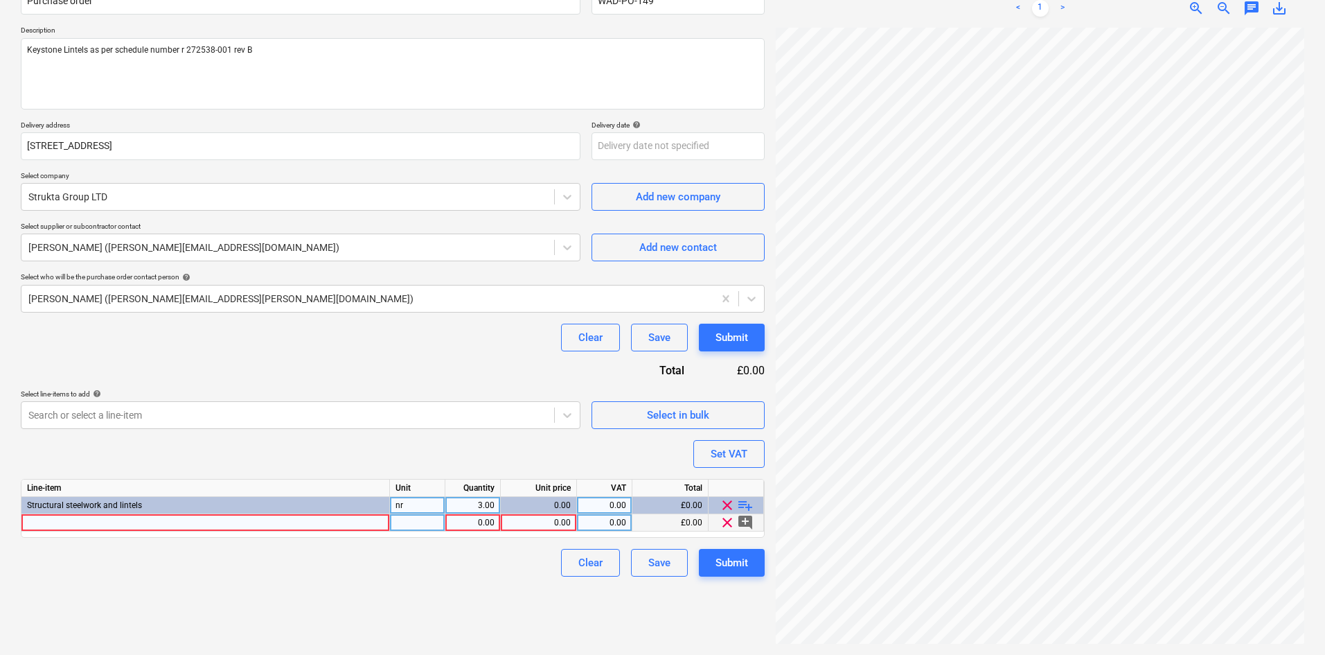
click at [297, 519] on div at bounding box center [205, 522] width 369 height 17
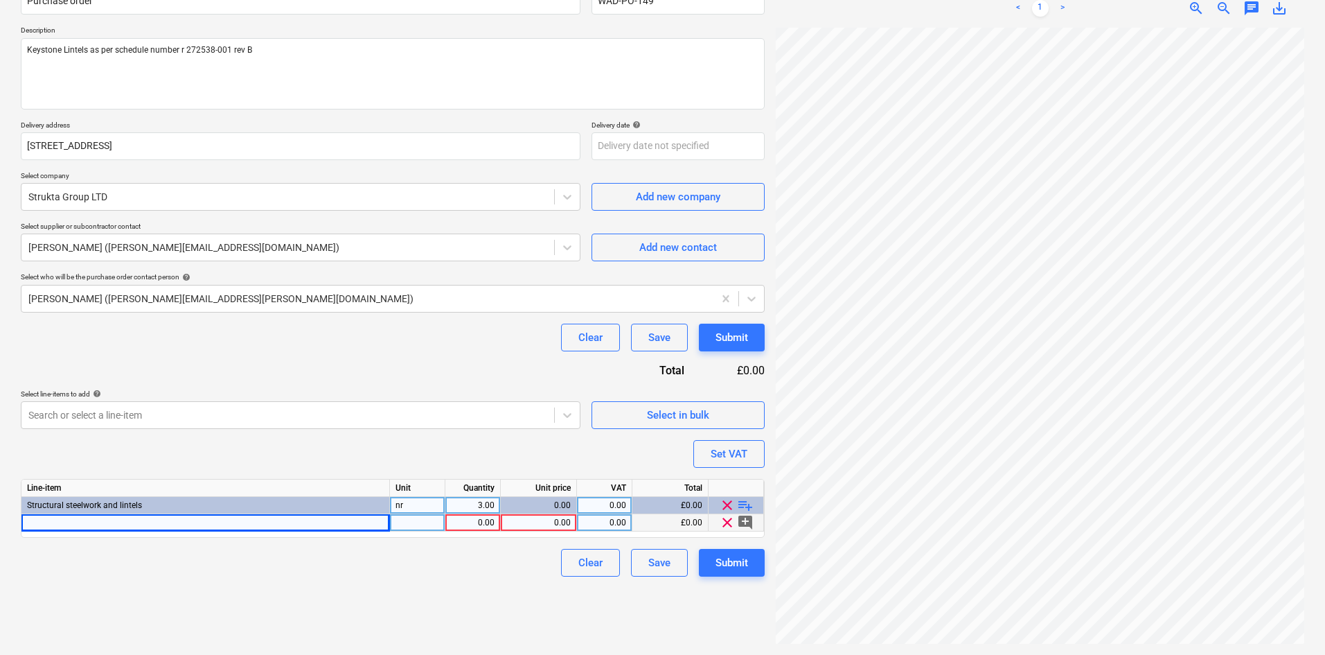
drag, startPoint x: 286, startPoint y: 53, endPoint x: -40, endPoint y: 51, distance: 326.3
click at [0, 51] on html "Sales Projects Contacts Company Consolidated Invoices Inbox Approvals format_si…" at bounding box center [662, 188] width 1325 height 655
drag, startPoint x: 333, startPoint y: 52, endPoint x: 278, endPoint y: 58, distance: 55.0
click at [319, 52] on textarea "Keystone Lintels as per schedule number r 272538-001 rev B" at bounding box center [393, 73] width 744 height 71
click at [184, 53] on textarea "Keystone Lintels as per schedule number r 272538-001 rev B" at bounding box center [393, 73] width 744 height 71
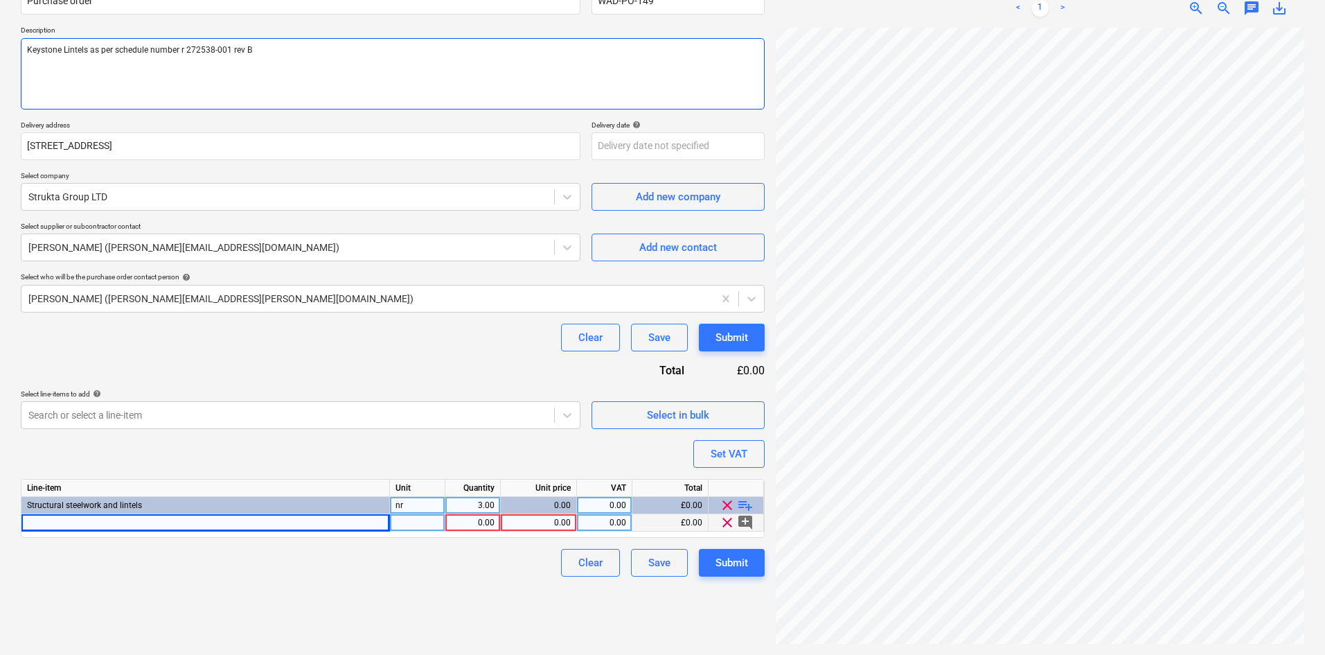
type textarea "x"
drag, startPoint x: 319, startPoint y: 50, endPoint x: -19, endPoint y: 46, distance: 338.1
click at [0, 46] on html "Sales Projects Contacts Company Consolidated Invoices Inbox Approvals format_si…" at bounding box center [662, 188] width 1325 height 655
type textarea "Keystone Lintels as per schedule number 272538-001 rev B"
type textarea "x"
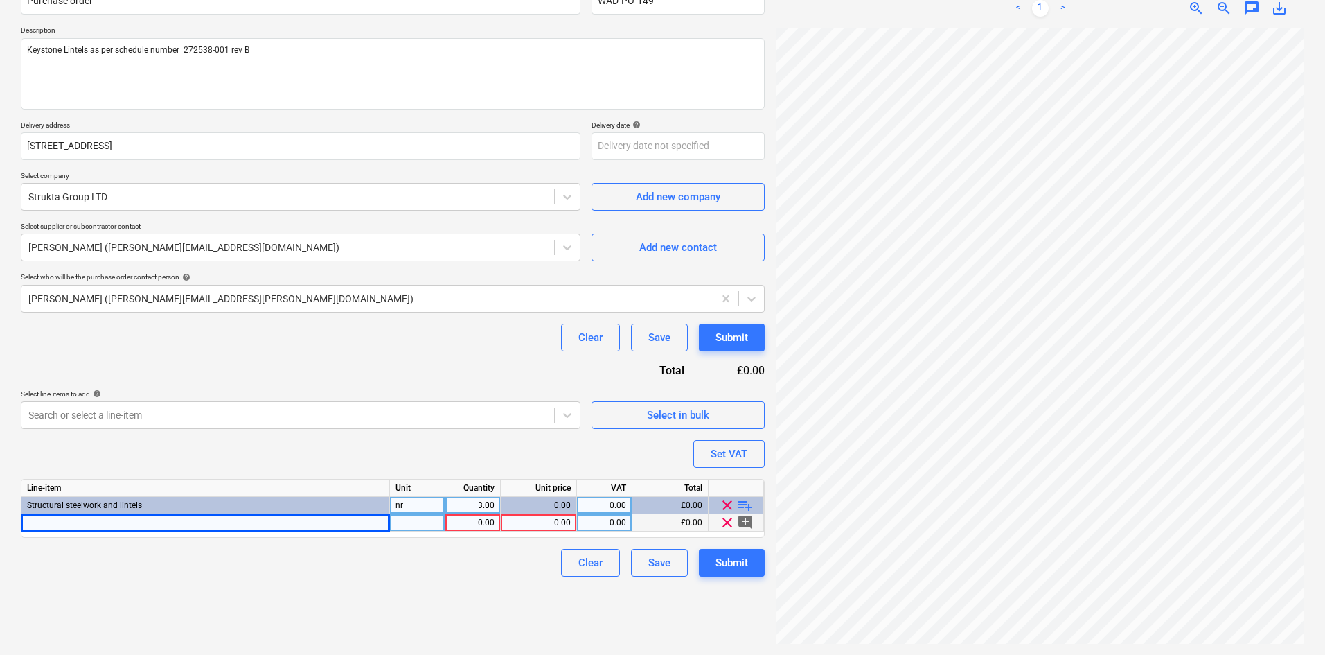
click at [88, 530] on div at bounding box center [205, 522] width 369 height 17
type input "Keystone Lintels as per schedule number 272538-001 rev B"
click at [489, 516] on div "0.00" at bounding box center [473, 522] width 44 height 17
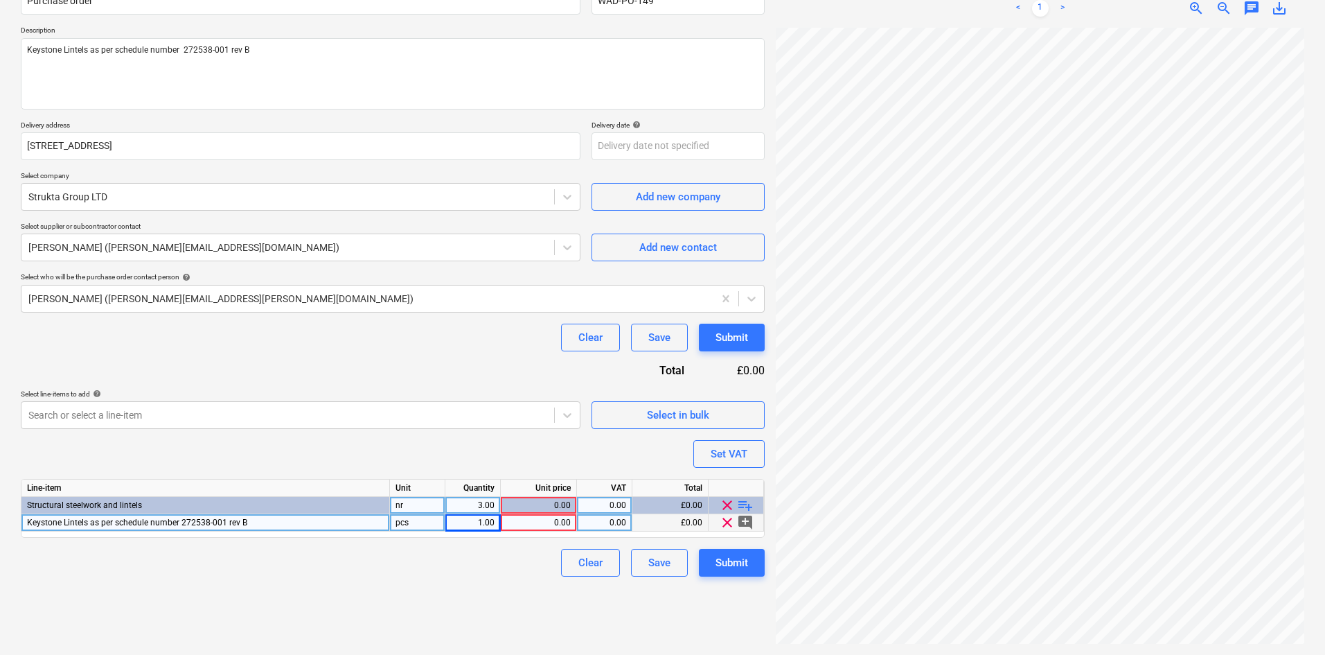
click at [534, 528] on div "0.00" at bounding box center [538, 522] width 64 height 17
click at [537, 527] on div "0.00" at bounding box center [538, 522] width 64 height 17
type textarea "x"
type input "5697.60"
click at [522, 388] on div "Purchase order name help Purchase order Purchase order reference number help WA…" at bounding box center [393, 275] width 744 height 601
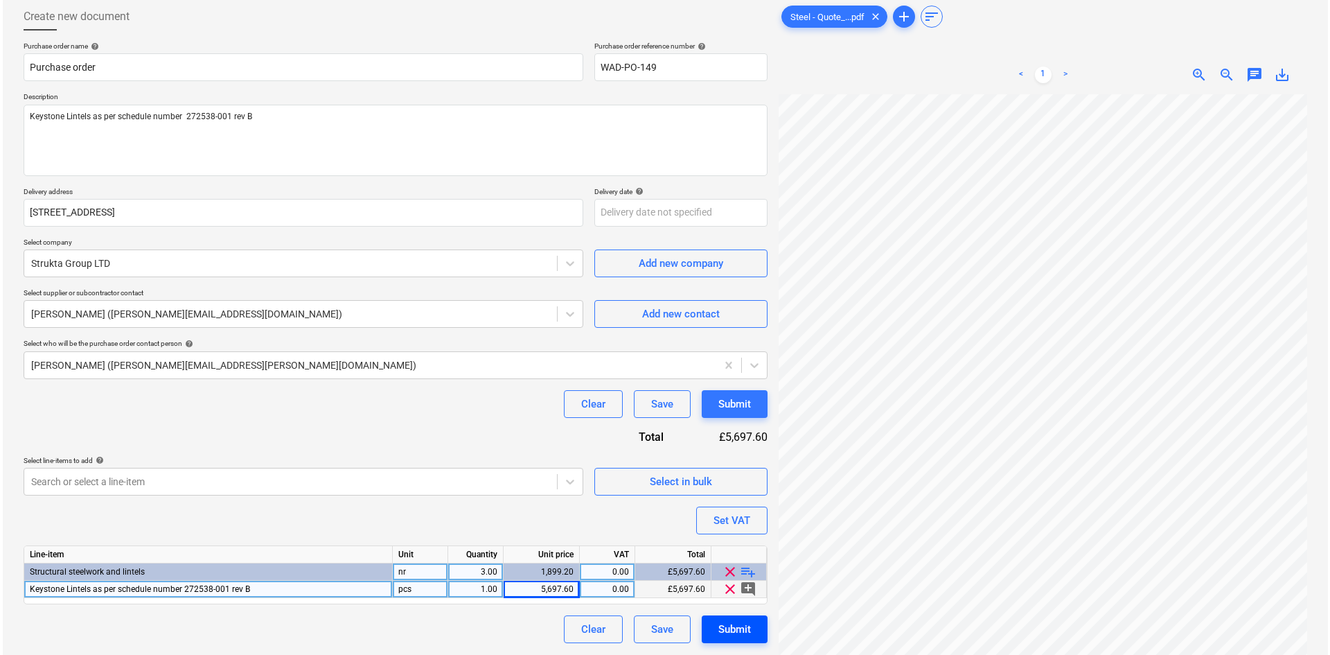
scroll to position [139, 0]
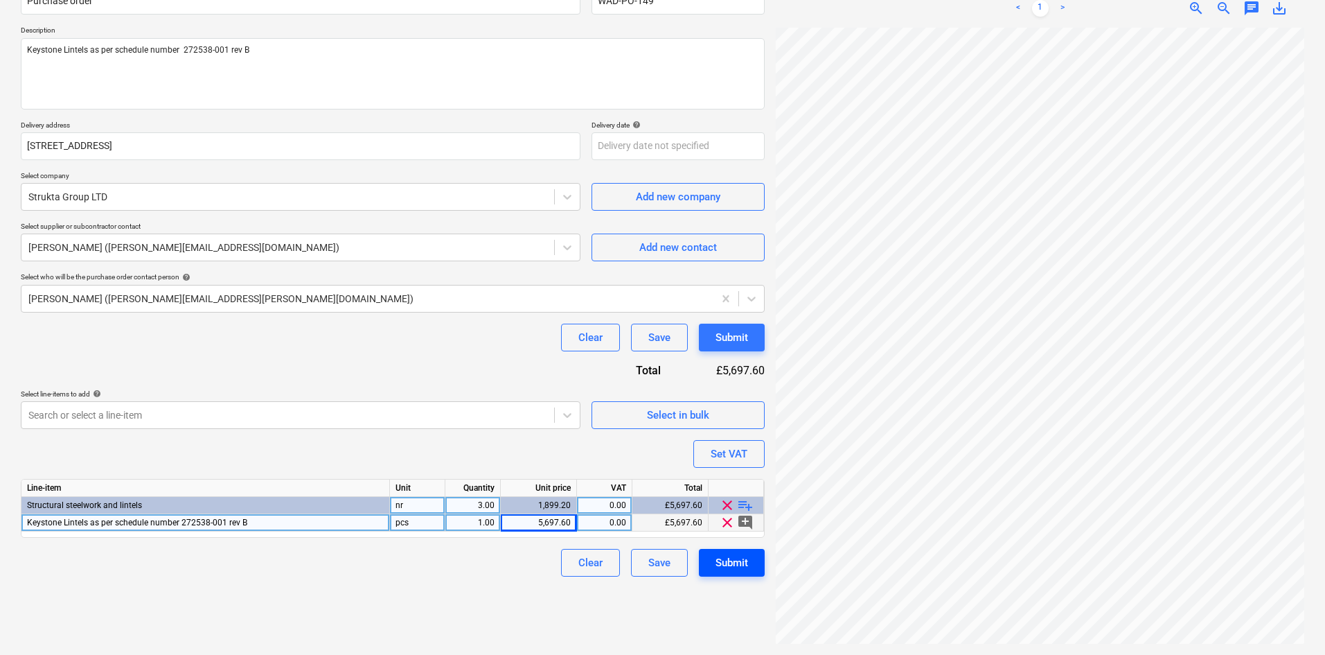
click at [723, 557] on div "Submit" at bounding box center [732, 563] width 33 height 18
type textarea "x"
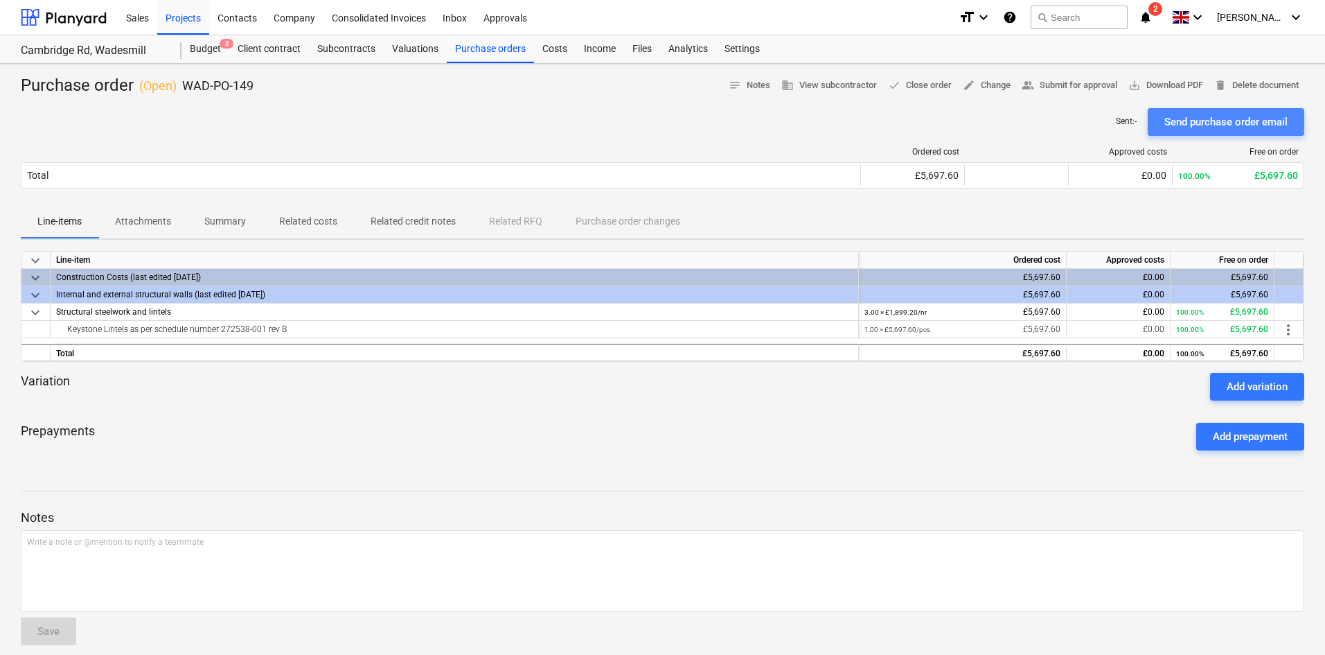
click at [1237, 127] on div "Send purchase order email" at bounding box center [1226, 122] width 123 height 18
click at [1153, 83] on span "save_alt Download PDF" at bounding box center [1166, 86] width 75 height 16
